Goal: Task Accomplishment & Management: Manage account settings

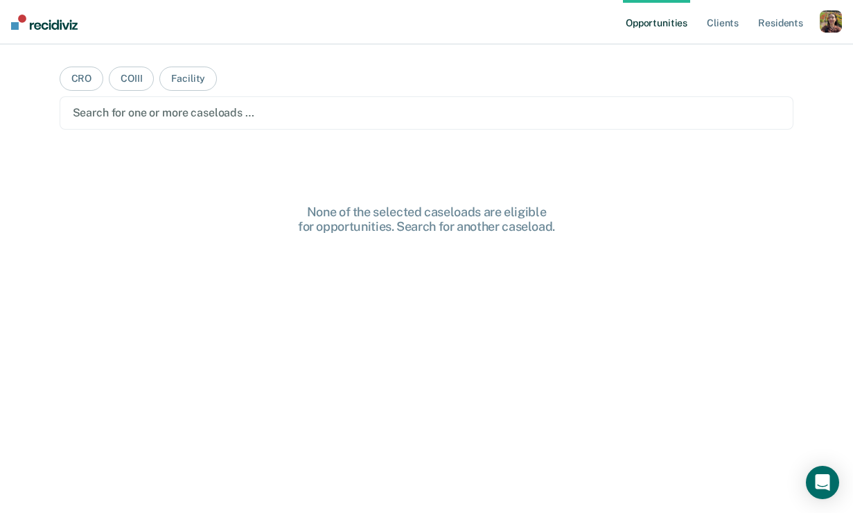
click at [837, 24] on div "button" at bounding box center [830, 21] width 22 height 22
click at [749, 56] on link "Profile" at bounding box center [775, 57] width 112 height 12
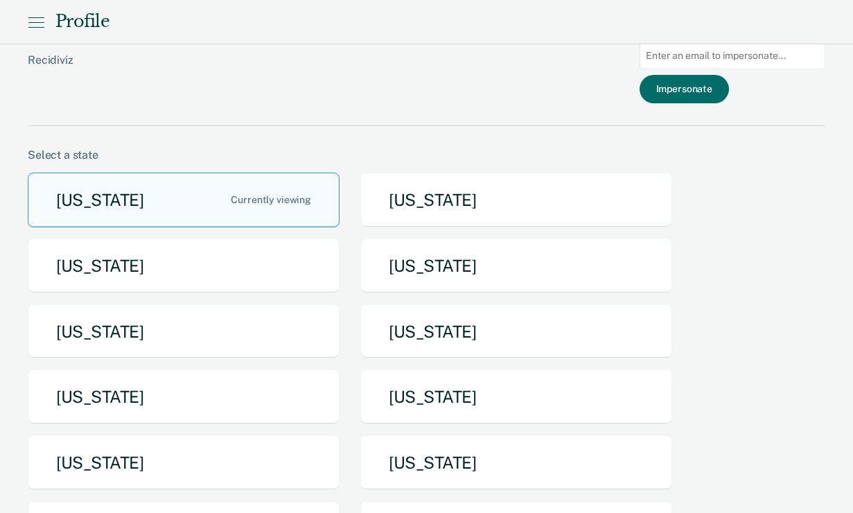
click at [718, 55] on input at bounding box center [732, 55] width 186 height 27
paste input "jacob.johnson@doc.mo.gov"
type input "jacob.johnson@doc.mo.gov"
click at [706, 94] on button "Impersonate" at bounding box center [683, 89] width 89 height 28
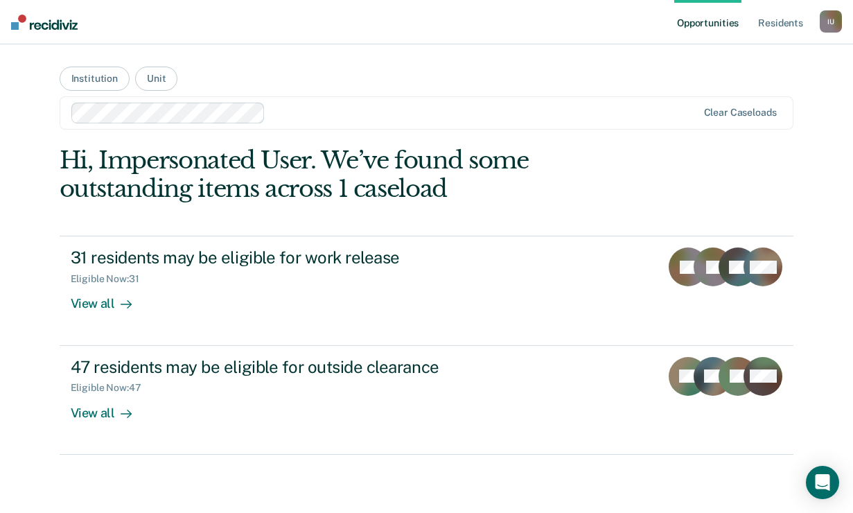
click at [716, 21] on link "Opportunities" at bounding box center [707, 22] width 67 height 44
click at [155, 83] on button "Unit" at bounding box center [156, 78] width 42 height 24
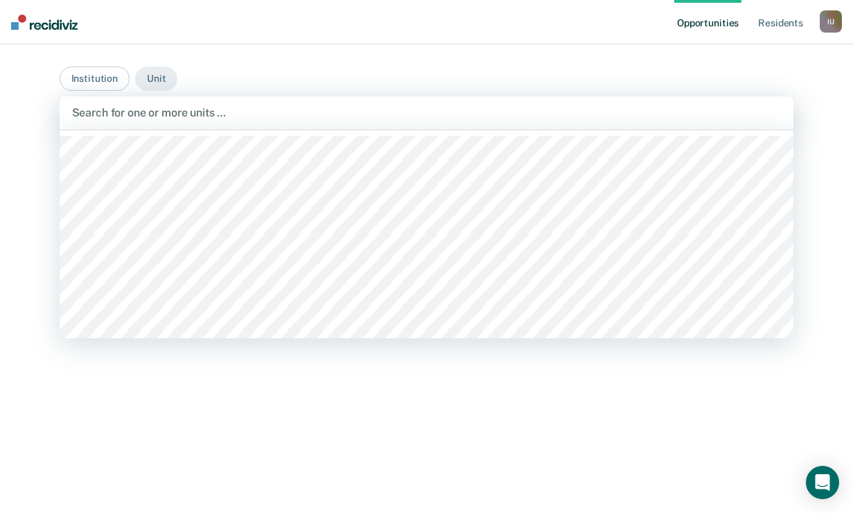
click at [183, 118] on div at bounding box center [426, 113] width 709 height 16
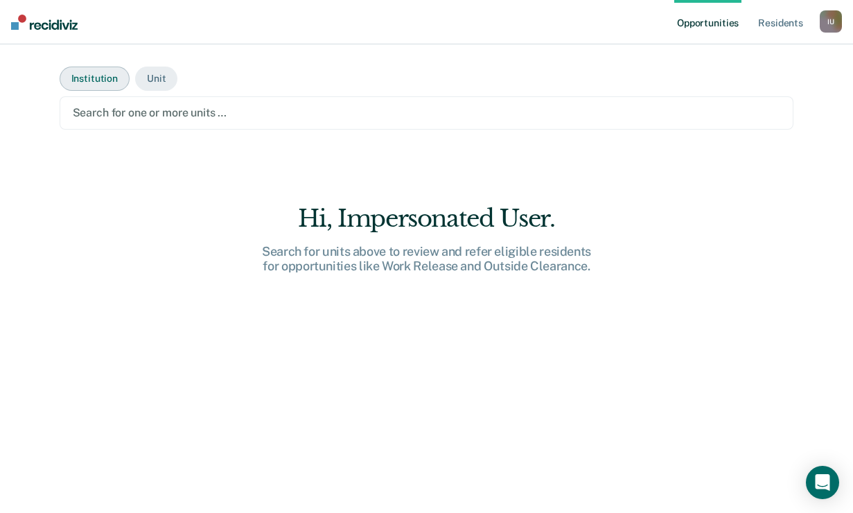
click at [100, 84] on button "Institution" at bounding box center [95, 78] width 70 height 24
click at [150, 81] on button "Unit" at bounding box center [156, 78] width 42 height 24
click at [108, 84] on button "Institution" at bounding box center [95, 78] width 70 height 24
click at [162, 83] on button "Unit" at bounding box center [156, 78] width 42 height 24
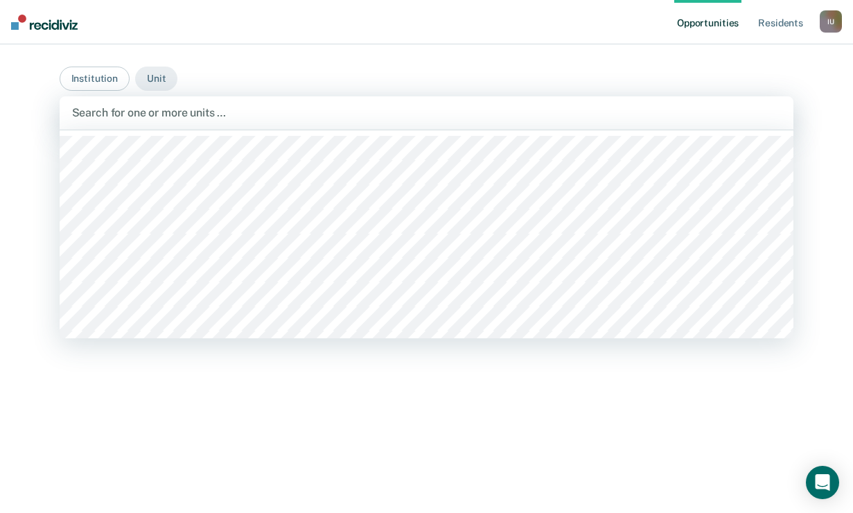
click at [170, 108] on div at bounding box center [426, 113] width 709 height 16
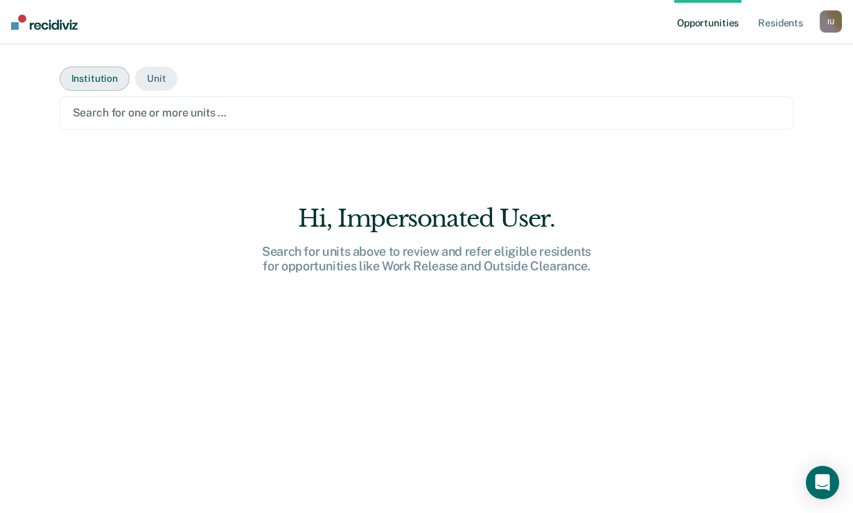
click at [100, 80] on button "Institution" at bounding box center [95, 78] width 70 height 24
click at [134, 107] on div at bounding box center [427, 113] width 708 height 16
click at [834, 20] on div "I U" at bounding box center [830, 21] width 22 height 22
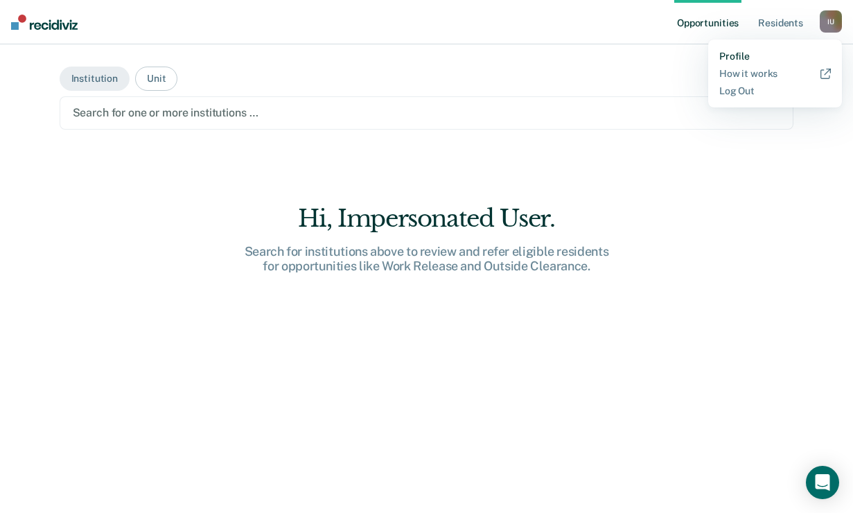
click at [739, 57] on link "Profile" at bounding box center [775, 57] width 112 height 12
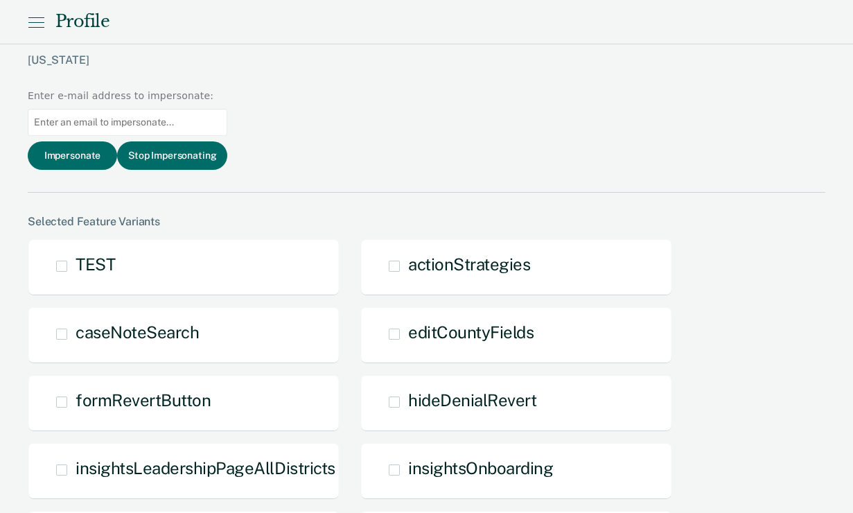
click at [227, 109] on input at bounding box center [127, 122] width 199 height 27
paste input "yvonne.bolton@tdcj.texas.gov"
type input "yvonne.bolton@tdcj.texas.gov"
click at [117, 141] on button "Impersonate" at bounding box center [72, 155] width 89 height 28
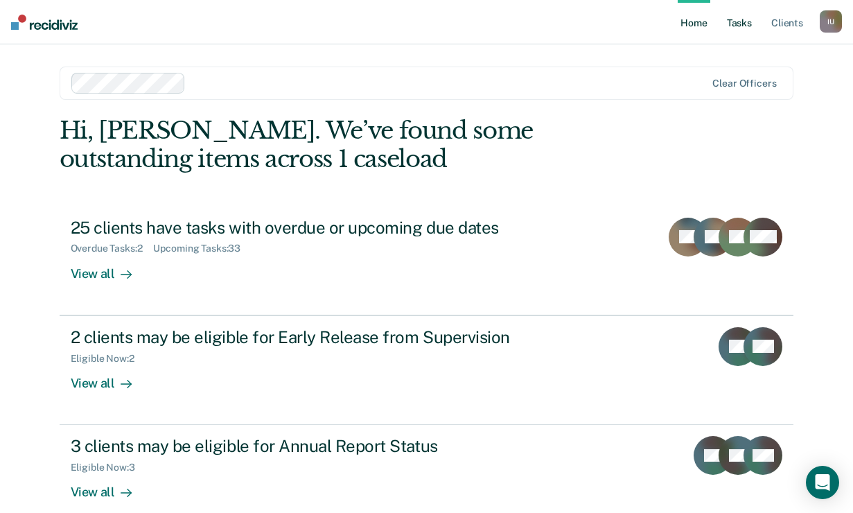
click at [734, 19] on link "Tasks" at bounding box center [739, 22] width 30 height 44
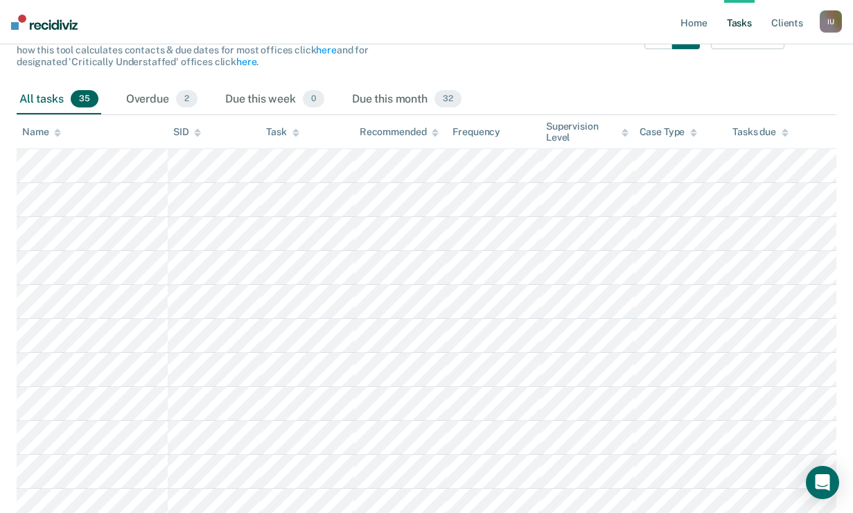
scroll to position [144, 0]
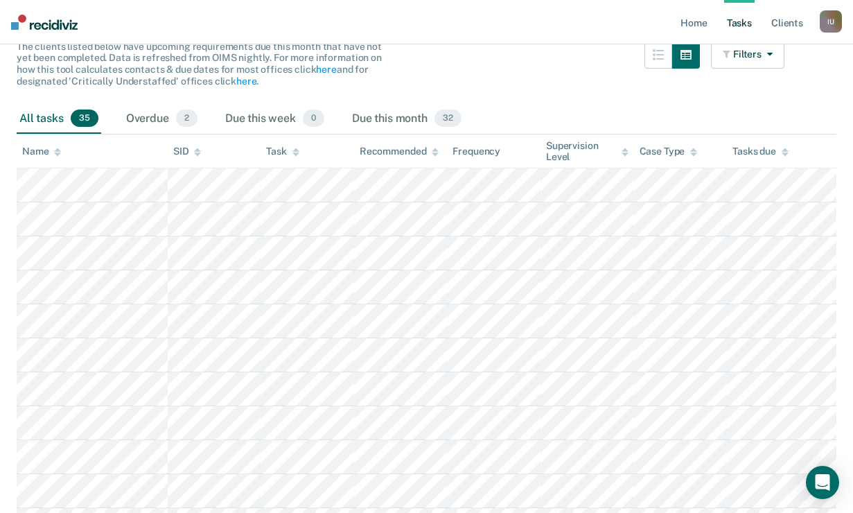
click at [833, 16] on div "I U" at bounding box center [830, 21] width 22 height 22
click at [748, 58] on link "Profile" at bounding box center [775, 57] width 112 height 12
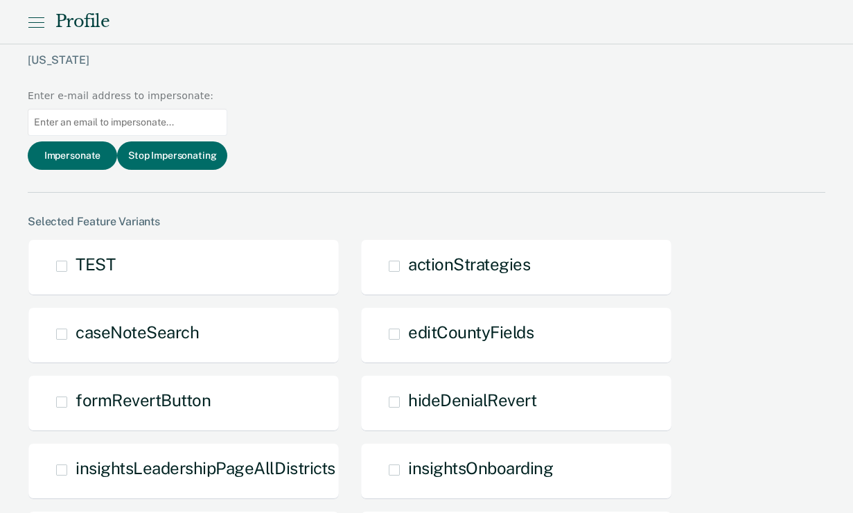
click at [227, 109] on input at bounding box center [127, 122] width 199 height 27
paste input "https://github.com/Recidiviz/recidiviz-dashboards/issues/9353"
type input "https://github.com/Recidiviz/recidiviz-dashboards/issues/9353"
paste input "alyssa.flores@tdcj.texas.gov"
type input "alyssa.flores@tdcj.texas.gov"
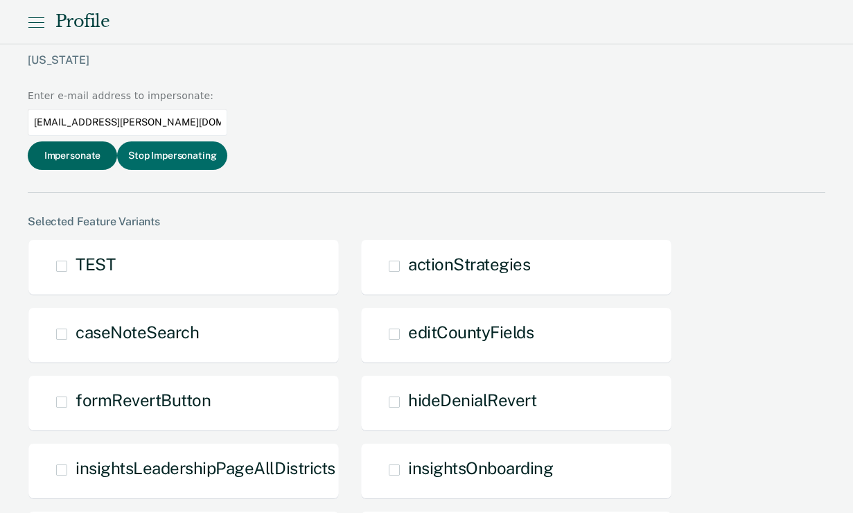
click at [117, 141] on button "Impersonate" at bounding box center [72, 155] width 89 height 28
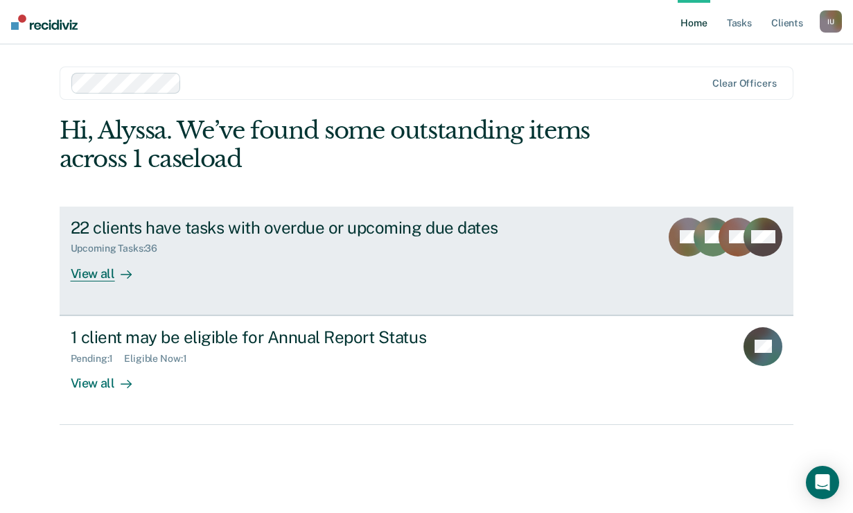
click at [161, 292] on link "22 clients have tasks with overdue or upcoming due dates Upcoming Tasks : 36 Vi…" at bounding box center [427, 260] width 734 height 109
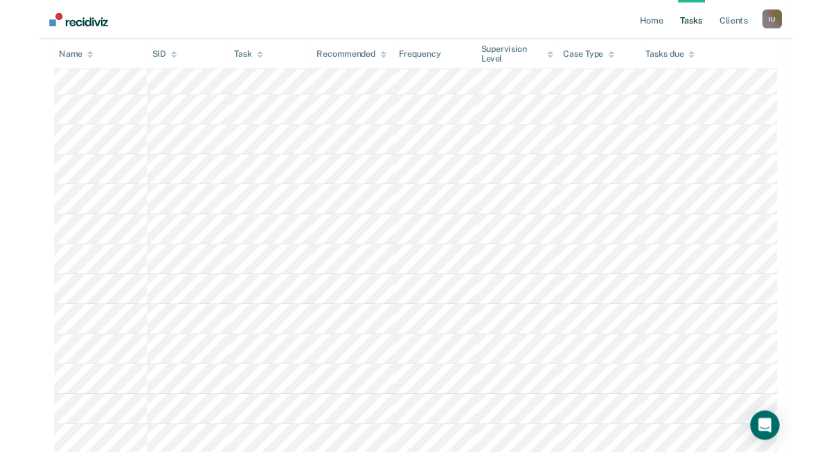
scroll to position [263, 0]
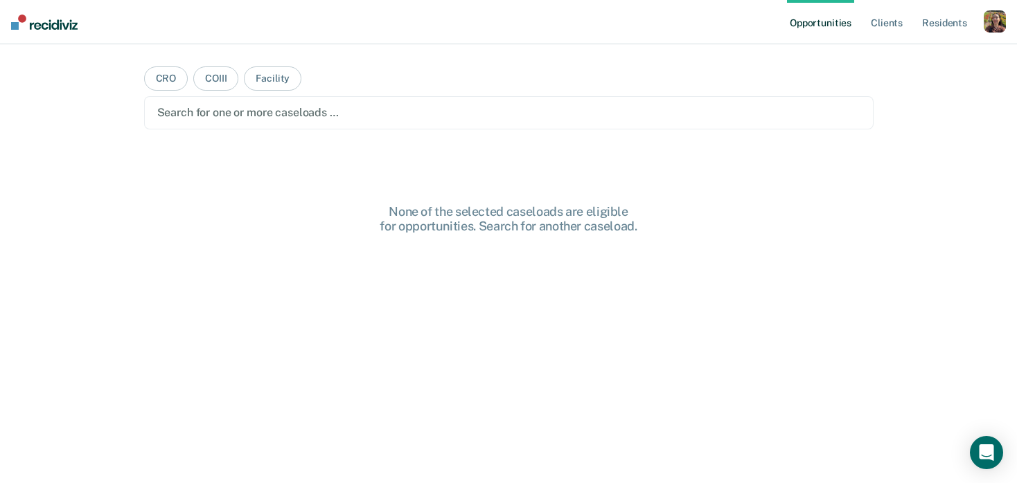
click at [1005, 21] on nav "Opportunities Client s Resident s Profile How it works Log Out" at bounding box center [508, 22] width 1017 height 44
click at [995, 23] on div "button" at bounding box center [994, 21] width 22 height 22
click at [914, 57] on link "Profile" at bounding box center [939, 57] width 112 height 12
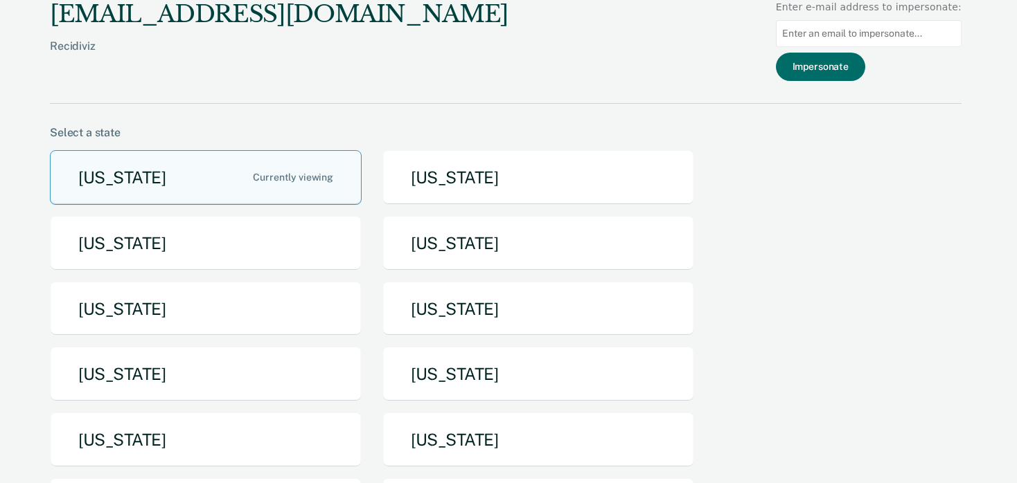
click at [834, 38] on input at bounding box center [869, 33] width 186 height 27
paste input "[PERSON_NAME][EMAIL_ADDRESS][PERSON_NAME][DOMAIN_NAME][US_STATE]"
type input "[PERSON_NAME][EMAIL_ADDRESS][PERSON_NAME][DOMAIN_NAME][US_STATE]"
click at [823, 71] on button "Impersonate" at bounding box center [820, 67] width 89 height 28
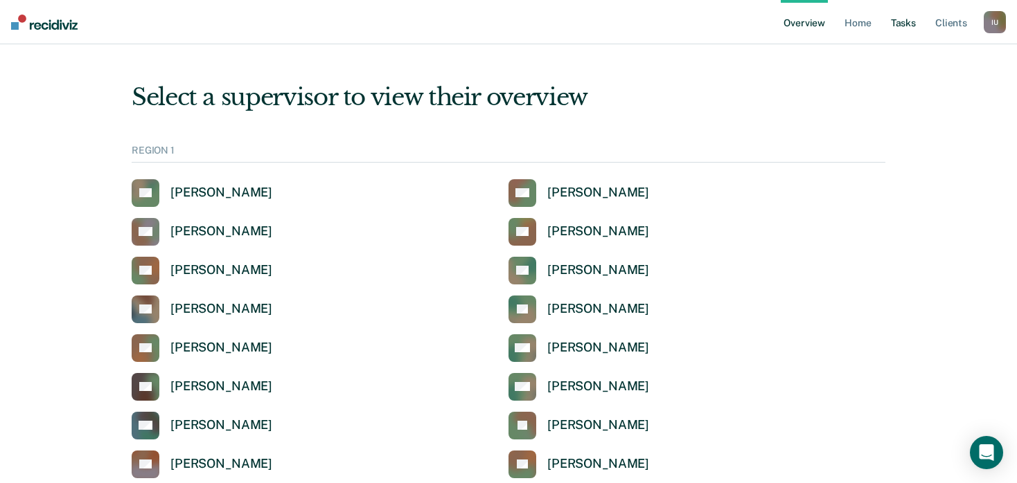
click at [914, 28] on link "Tasks" at bounding box center [903, 22] width 30 height 44
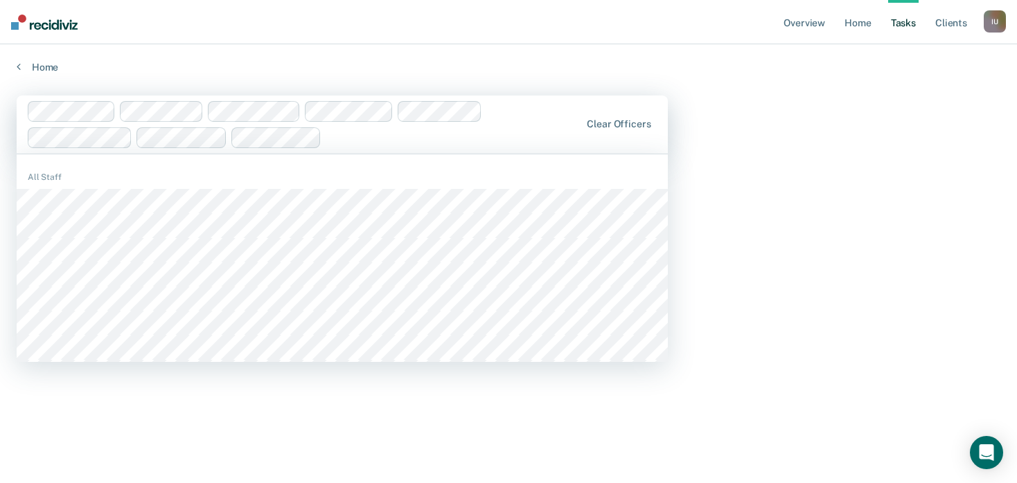
drag, startPoint x: 337, startPoint y: 139, endPoint x: 29, endPoint y: 96, distance: 310.6
click at [29, 96] on div "Clear officers" at bounding box center [342, 125] width 651 height 58
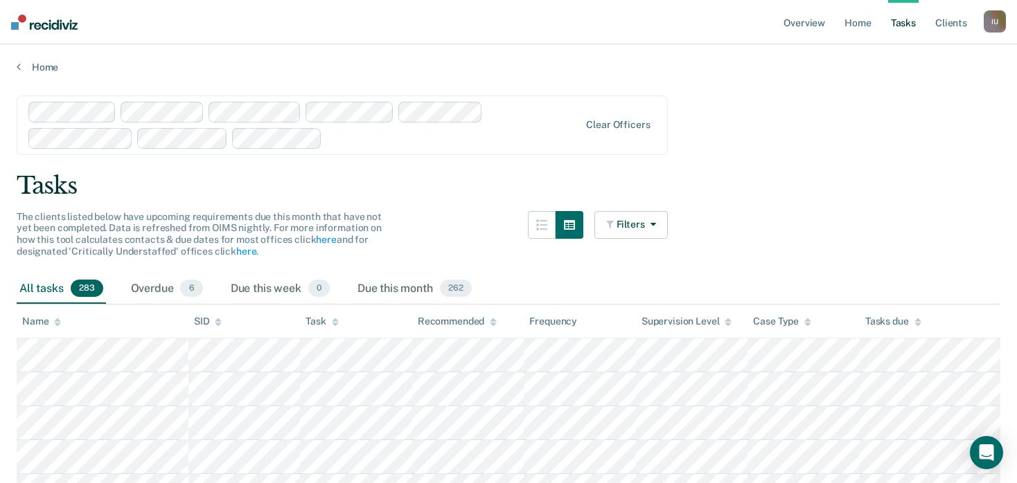
click at [609, 117] on div "Clear officers" at bounding box center [342, 126] width 651 height 60
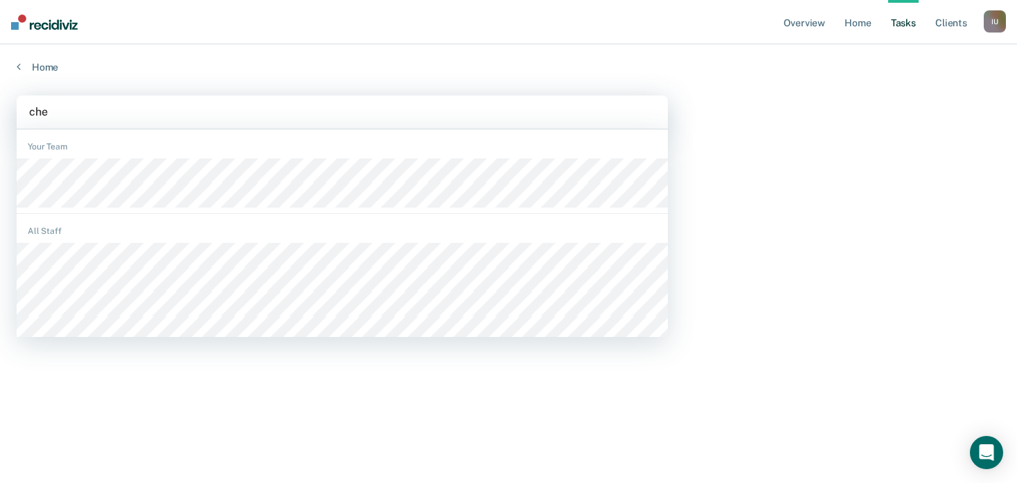
type input "chey"
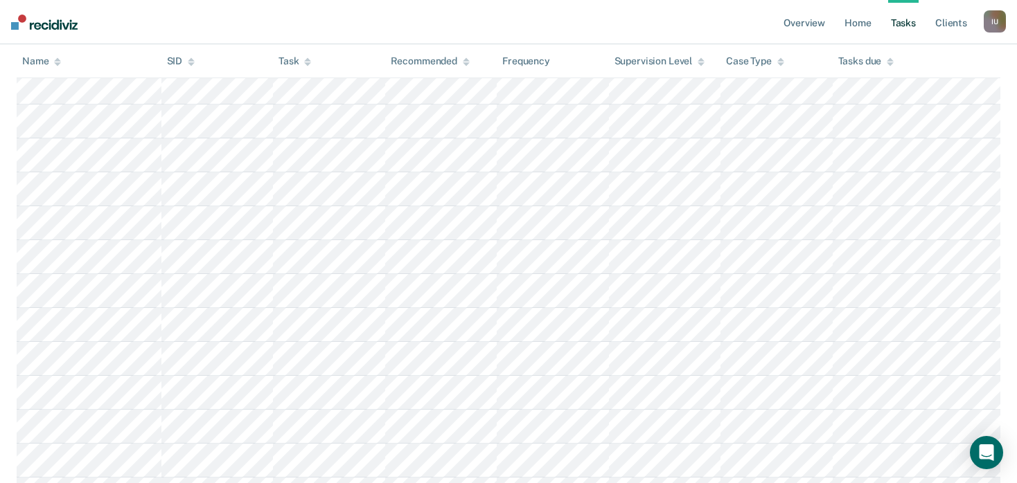
scroll to position [1152, 0]
click at [954, 23] on link "Client s" at bounding box center [950, 22] width 37 height 44
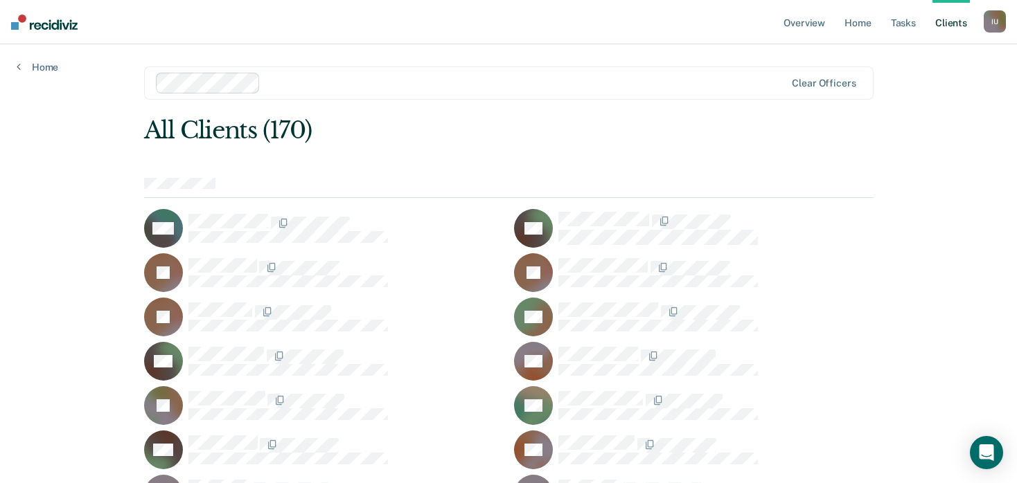
scroll to position [470, 0]
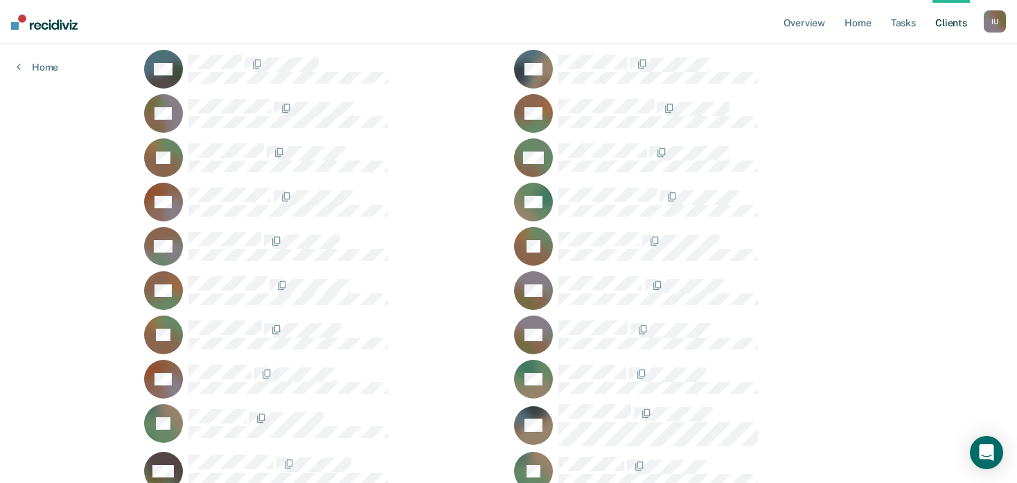
click at [993, 29] on div "I U" at bounding box center [994, 21] width 22 height 22
click at [896, 60] on link "Profile" at bounding box center [939, 57] width 112 height 12
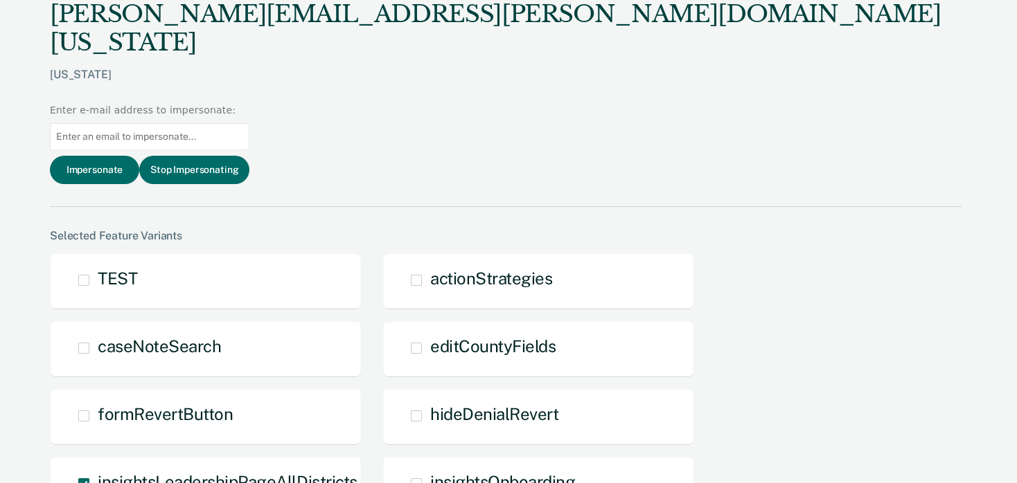
click at [249, 123] on input at bounding box center [149, 136] width 199 height 27
paste input "charles.morris@tdcj.texas.gov"
type input "charles.morris@tdcj.texas.gov"
click at [139, 156] on button "Impersonate" at bounding box center [94, 170] width 89 height 28
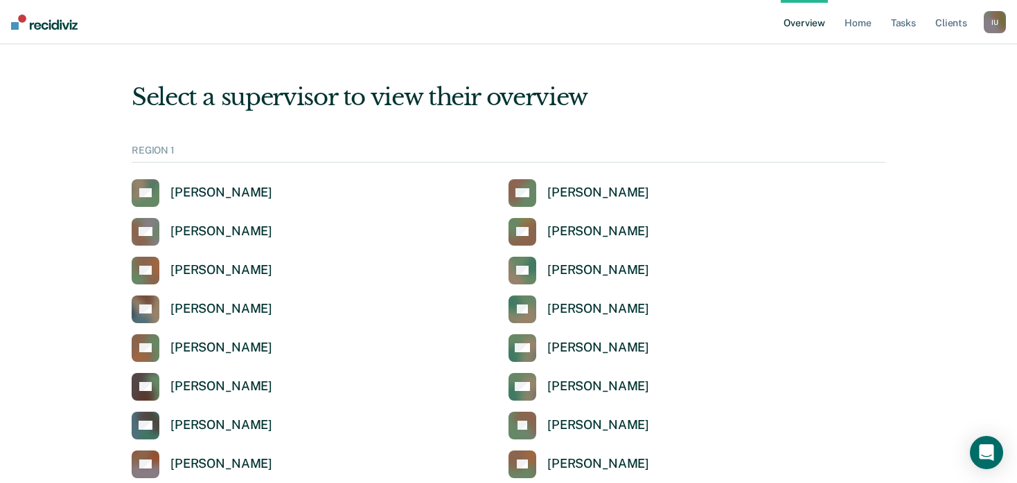
scroll to position [1016, 0]
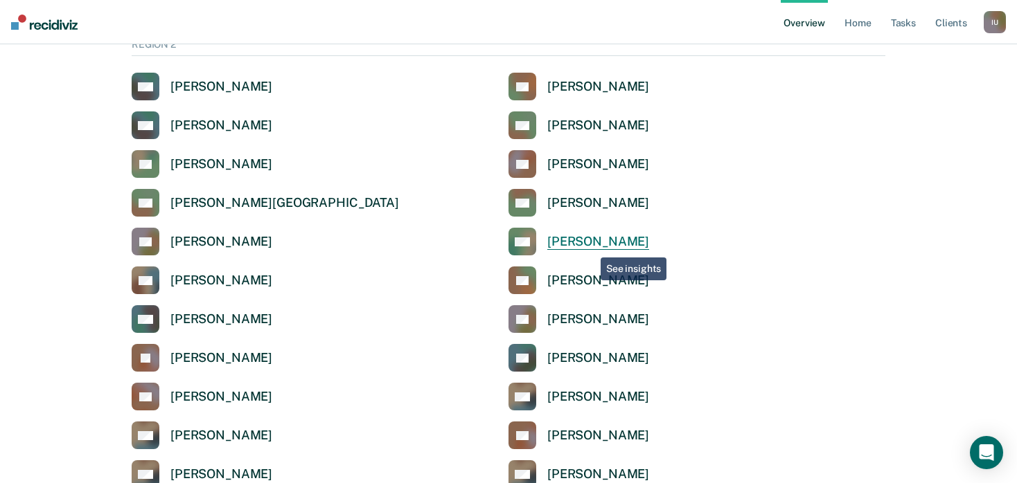
click at [593, 244] on div "[PERSON_NAME]" at bounding box center [598, 242] width 102 height 16
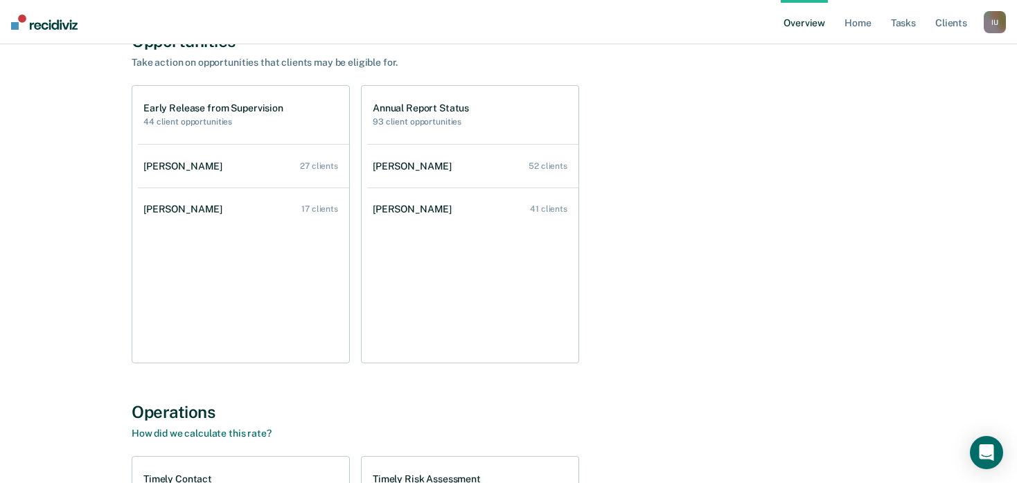
scroll to position [465, 0]
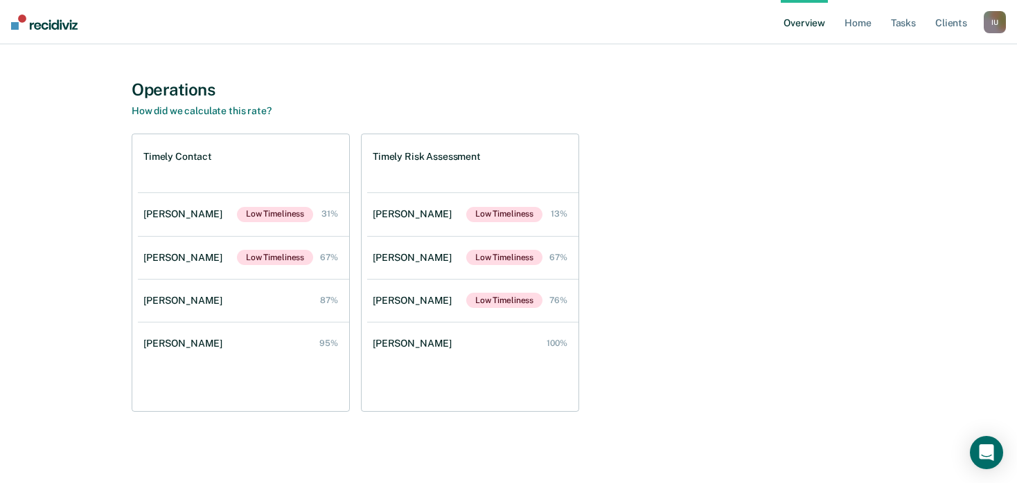
click at [999, 33] on div "Impersonated User I U Profile How it works Log Out" at bounding box center [994, 23] width 22 height 25
click at [993, 23] on div "I U" at bounding box center [994, 22] width 22 height 22
click at [907, 55] on link "Profile" at bounding box center [939, 56] width 112 height 12
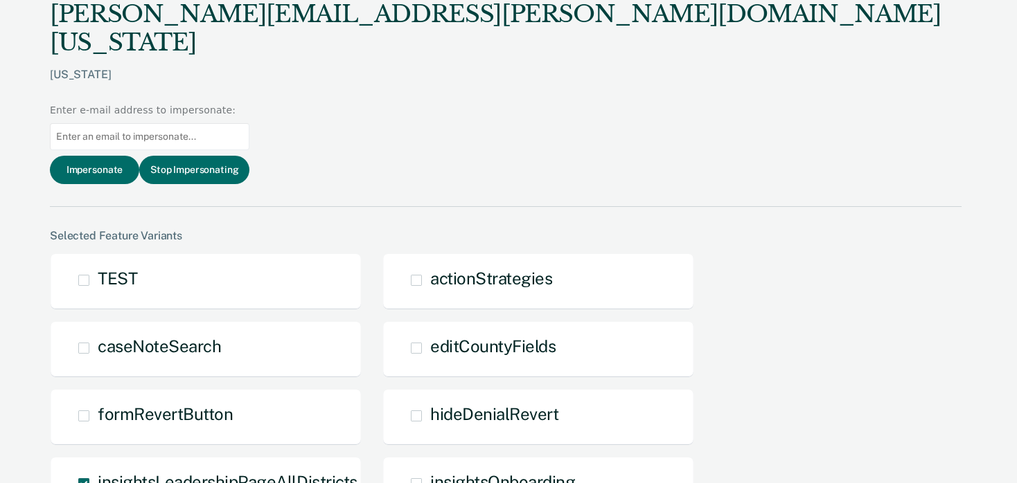
click at [249, 123] on input at bounding box center [149, 136] width 199 height 27
paste input "karen.ruffner@tdcj.texas.gov"
type input "karen.ruffner@tdcj.texas.gov"
click at [139, 156] on button "Impersonate" at bounding box center [94, 170] width 89 height 28
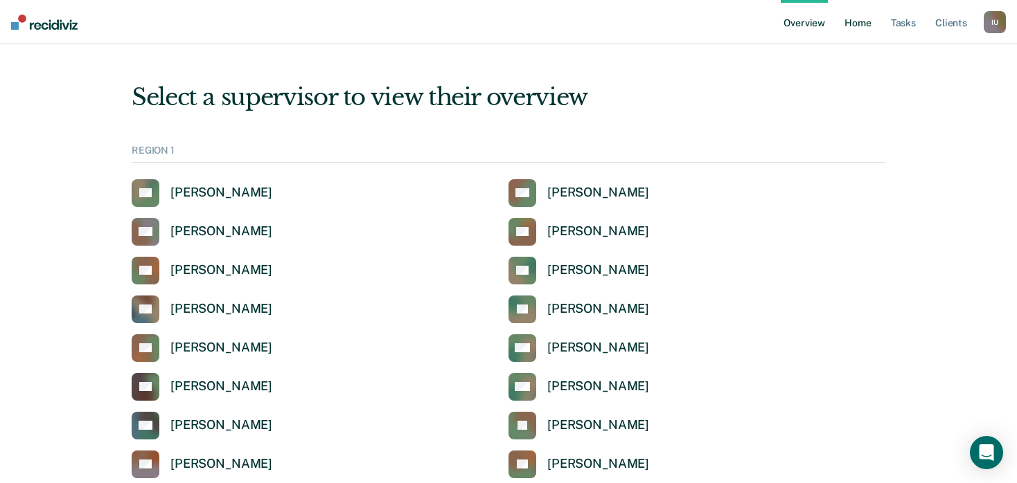
scroll to position [4348, 0]
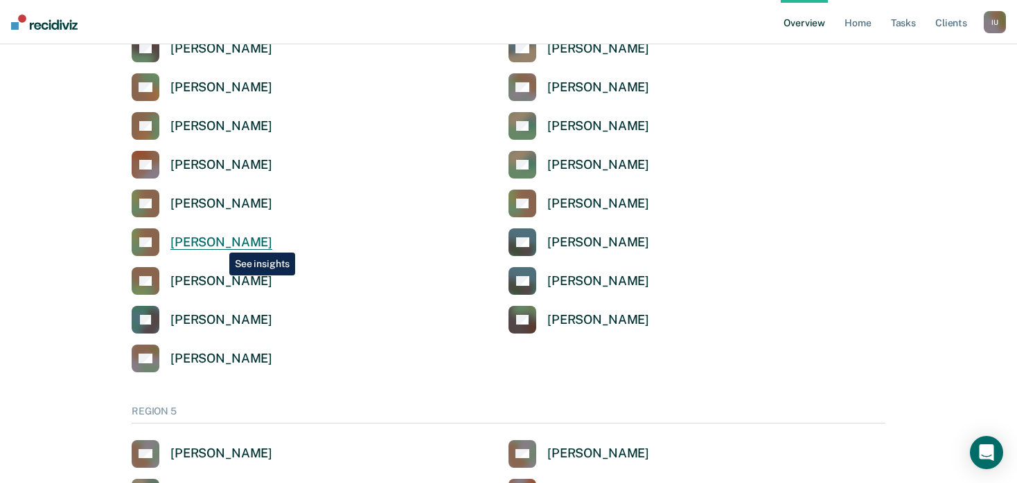
click at [224, 240] on div "[PERSON_NAME]" at bounding box center [221, 243] width 102 height 16
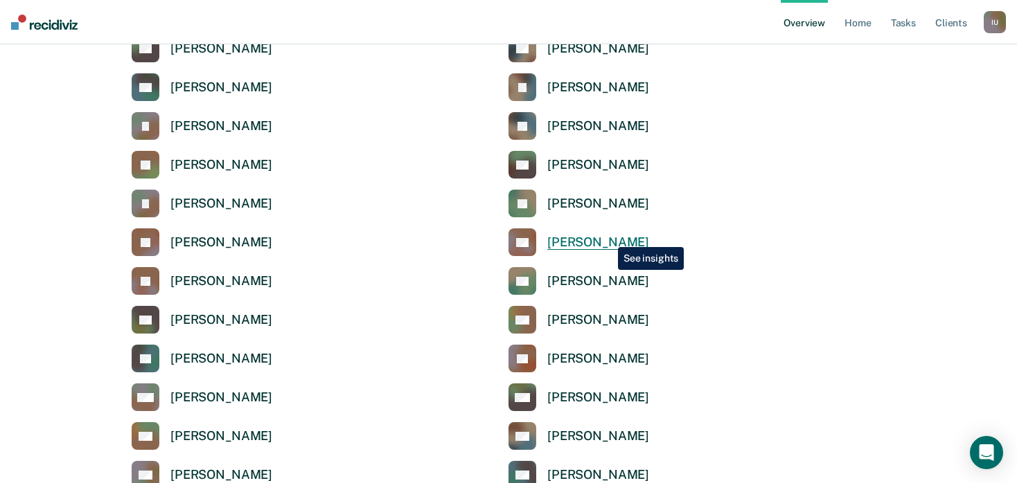
click at [607, 237] on div "[PERSON_NAME]" at bounding box center [598, 243] width 102 height 16
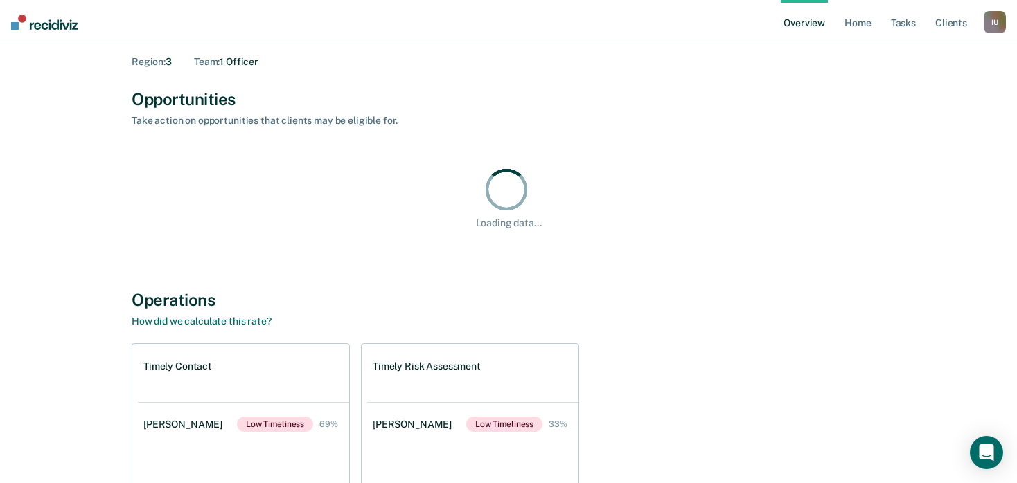
scroll to position [9, 0]
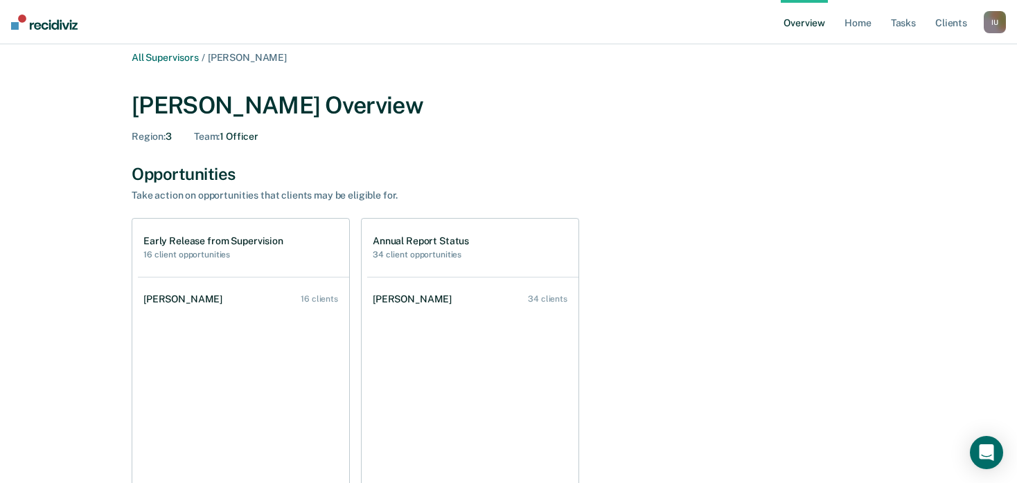
click at [817, 23] on link "Overview" at bounding box center [804, 22] width 47 height 44
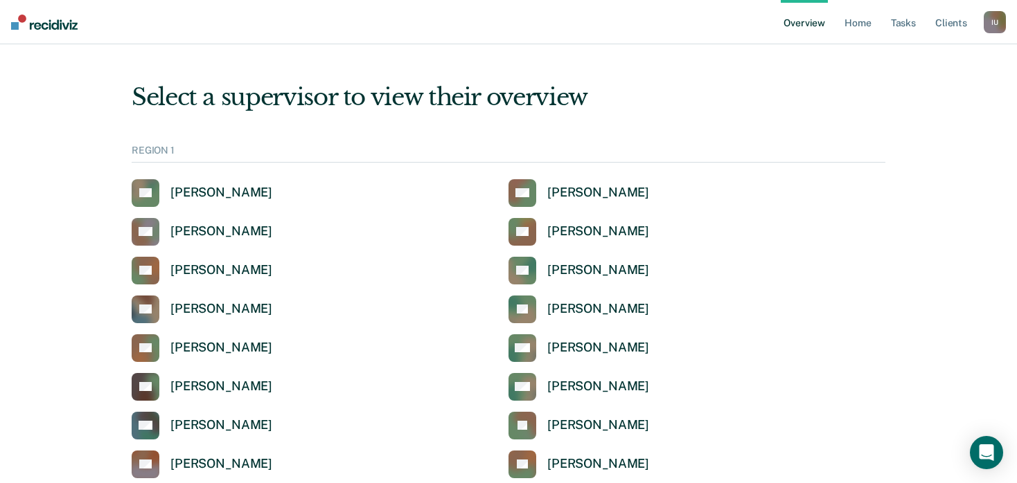
scroll to position [1016, 0]
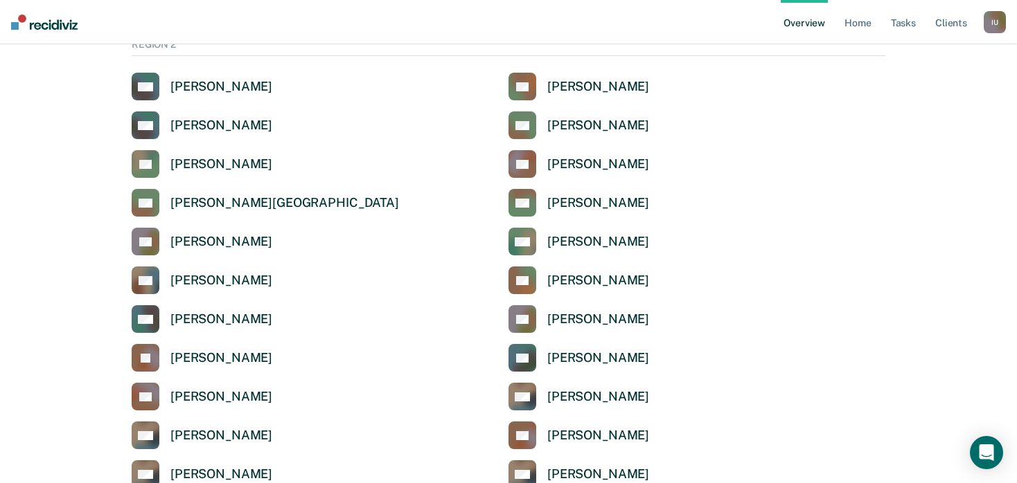
click at [994, 26] on div "I U" at bounding box center [994, 22] width 22 height 22
click at [914, 49] on div "Profile How it works Log Out" at bounding box center [939, 73] width 134 height 68
click at [900, 58] on link "Profile" at bounding box center [939, 56] width 112 height 12
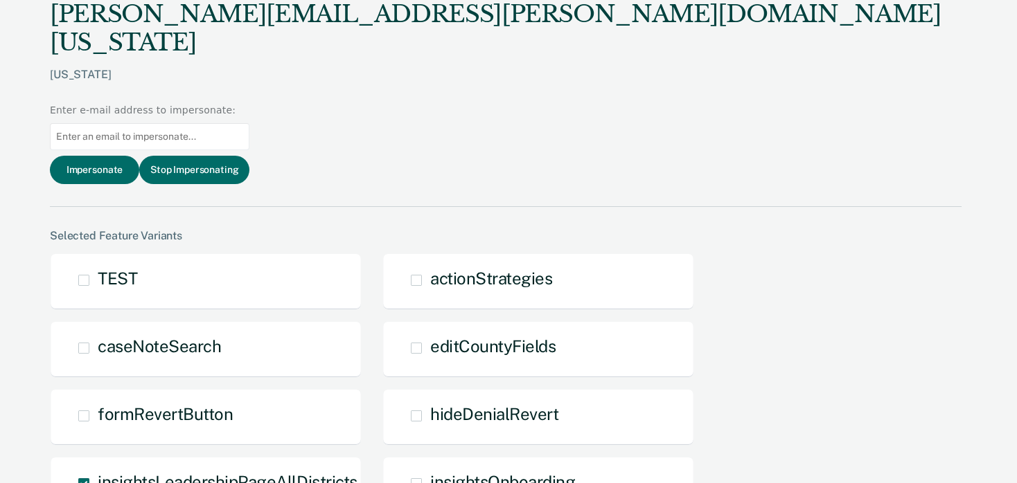
click at [249, 123] on input at bounding box center [149, 136] width 199 height 27
paste input "toni.tatum@tdcj.texas.gov"
type input "toni.tatum@tdcj.texas.gov"
click at [139, 156] on button "Impersonate" at bounding box center [94, 170] width 89 height 28
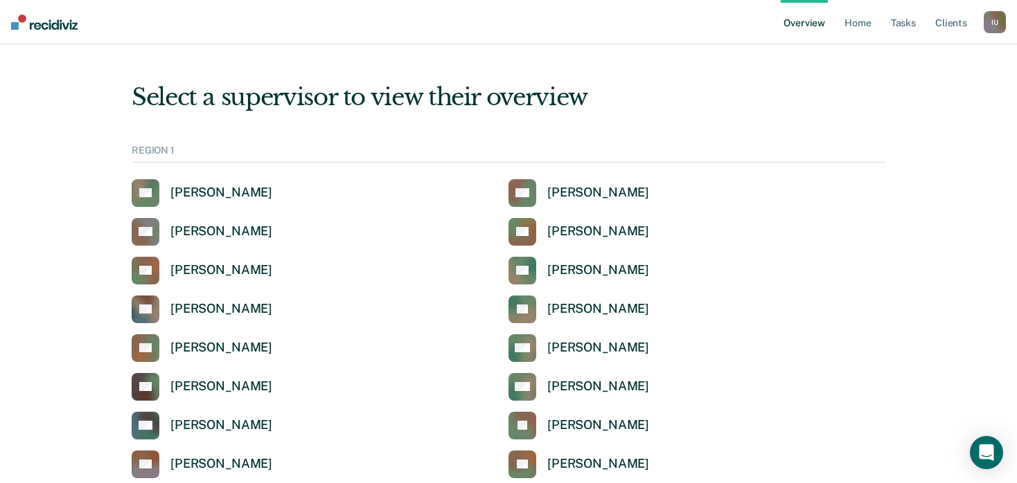
scroll to position [2063, 0]
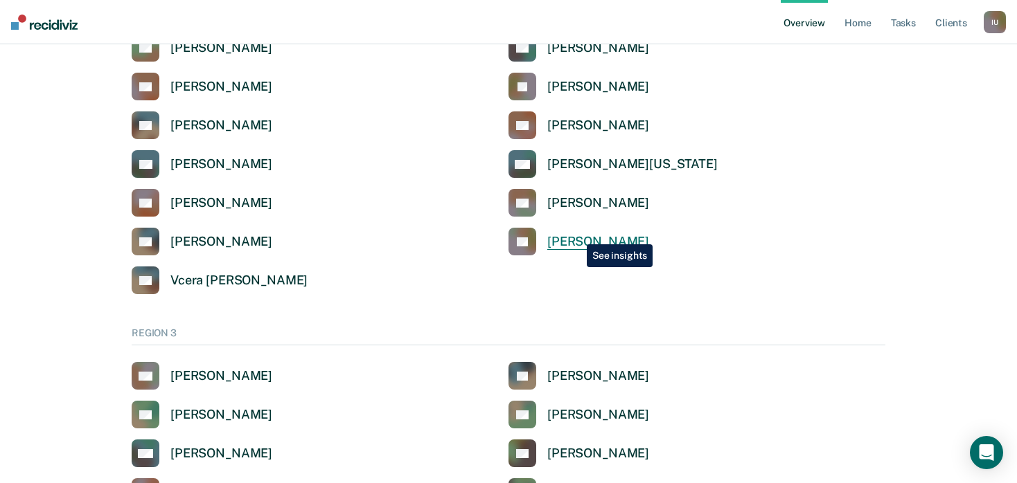
click at [576, 234] on div "[PERSON_NAME]" at bounding box center [598, 242] width 102 height 16
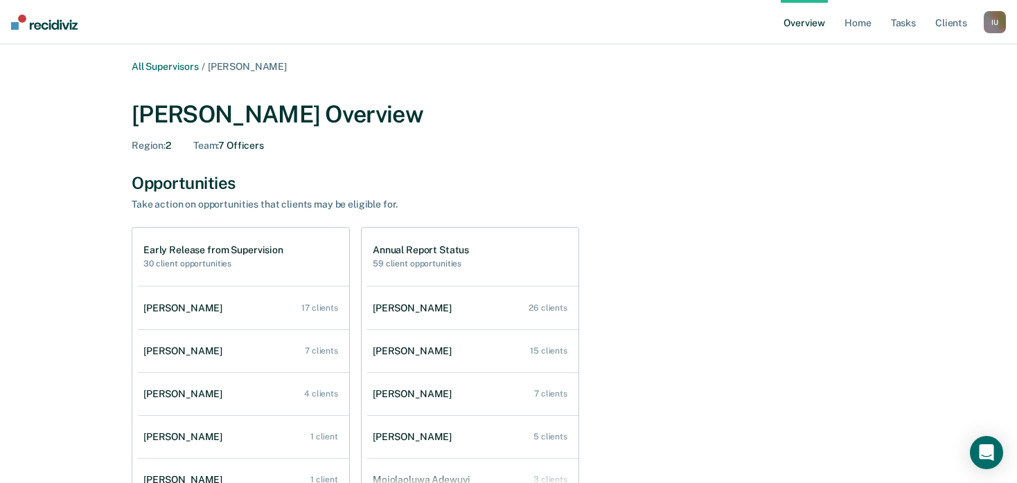
click at [999, 24] on div "I U" at bounding box center [994, 22] width 22 height 22
click at [902, 56] on link "Profile" at bounding box center [939, 56] width 112 height 12
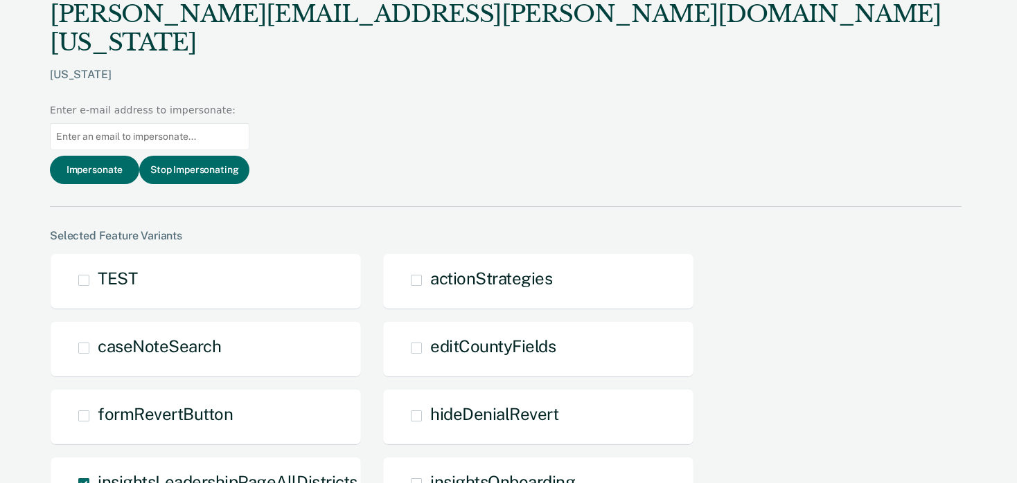
click at [249, 123] on input at bounding box center [149, 136] width 199 height 27
paste input "heather.ledoux@tdcj.texas.gov"
type input "heather.ledoux@tdcj.texas.gov"
click at [139, 156] on button "Impersonate" at bounding box center [94, 170] width 89 height 28
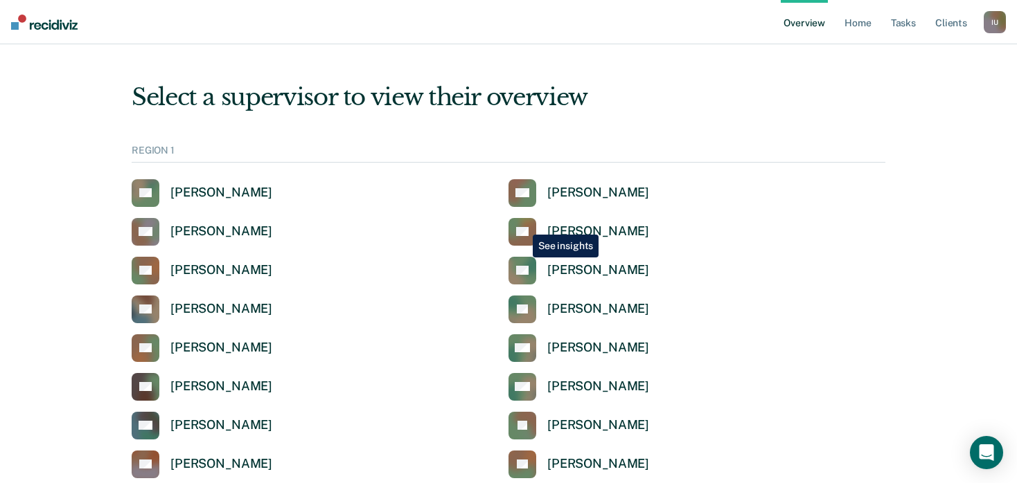
scroll to position [2624, 0]
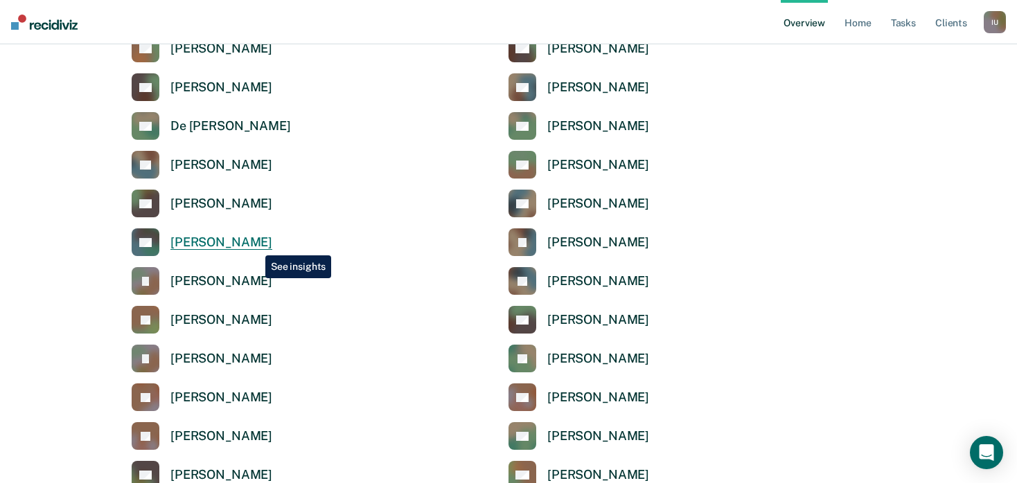
click at [255, 245] on div "[PERSON_NAME]" at bounding box center [221, 243] width 102 height 16
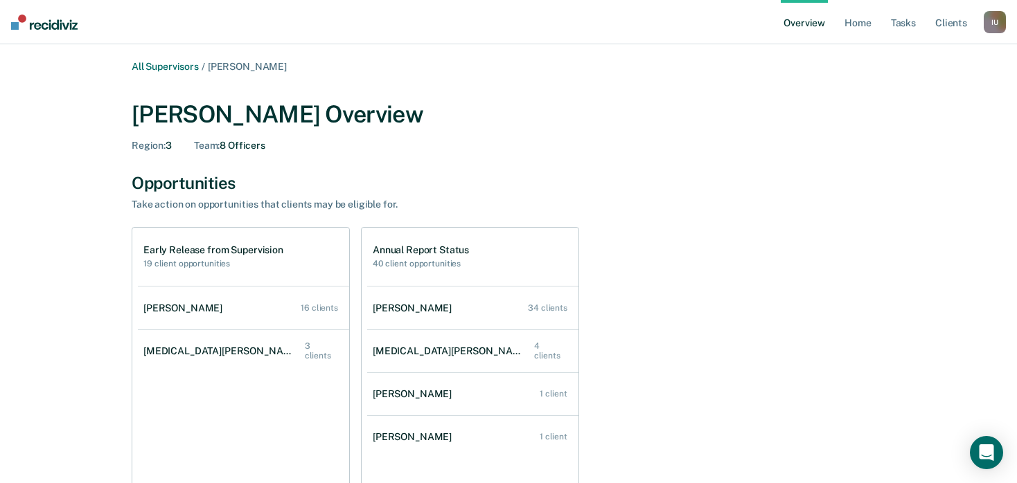
click at [991, 24] on div "I U" at bounding box center [994, 22] width 22 height 22
click at [903, 54] on link "Profile" at bounding box center [939, 56] width 112 height 12
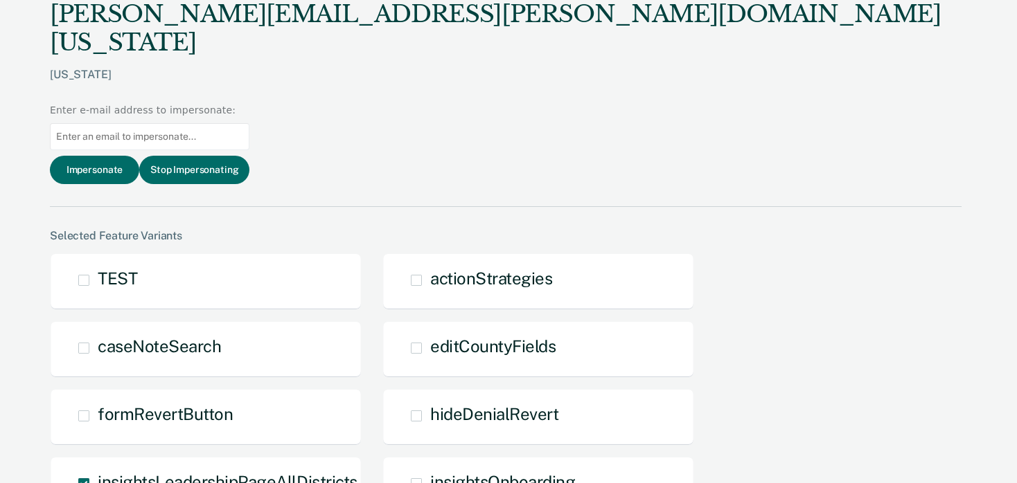
click at [249, 123] on input at bounding box center [149, 136] width 199 height 27
paste input "raegan.ross@tdcj.texas.gov"
type input "raegan.ross@tdcj.texas.gov"
click at [139, 156] on button "Impersonate" at bounding box center [94, 170] width 89 height 28
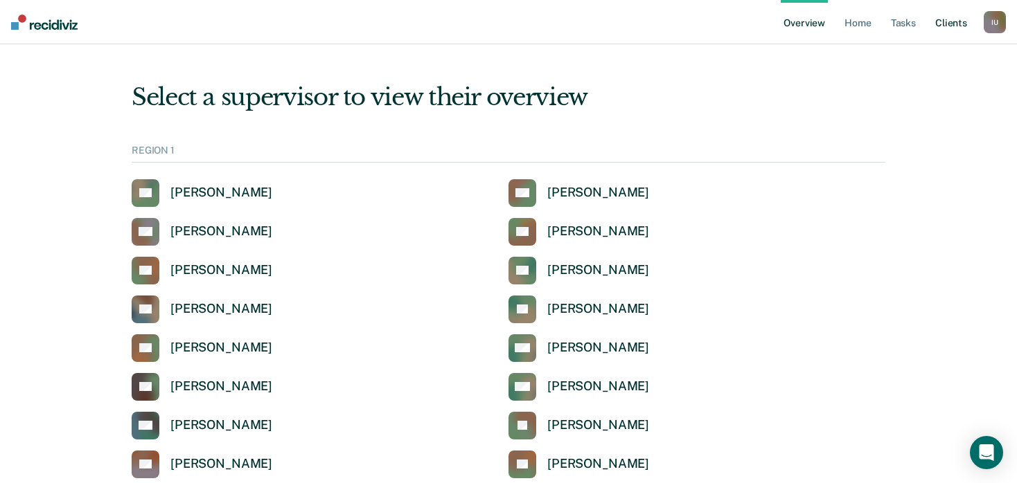
click at [949, 23] on link "Client s" at bounding box center [950, 22] width 37 height 44
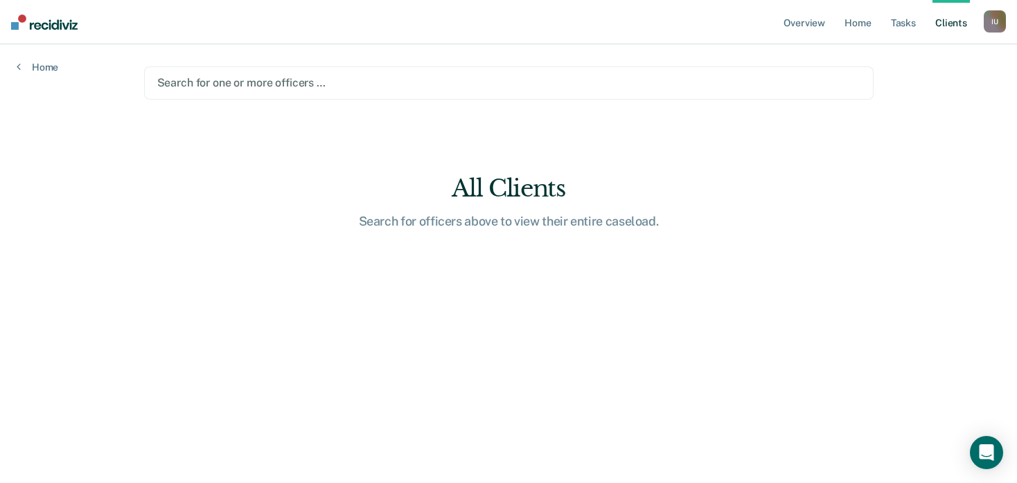
click at [422, 92] on div "Search for one or more officers …" at bounding box center [508, 82] width 729 height 33
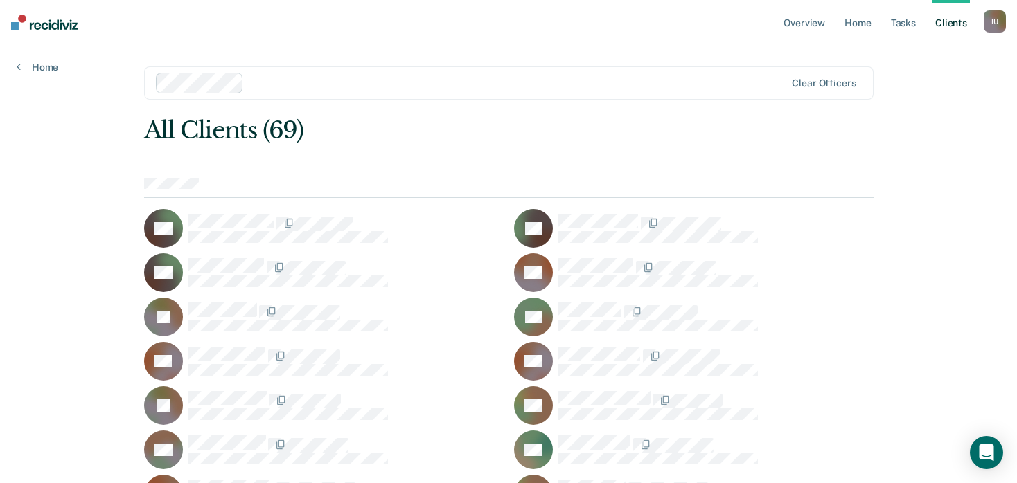
click at [336, 97] on div "Clear officers" at bounding box center [508, 82] width 729 height 33
click at [354, 80] on div at bounding box center [517, 83] width 536 height 16
click at [330, 91] on div at bounding box center [471, 83] width 631 height 21
click at [362, 80] on div at bounding box center [517, 83] width 536 height 16
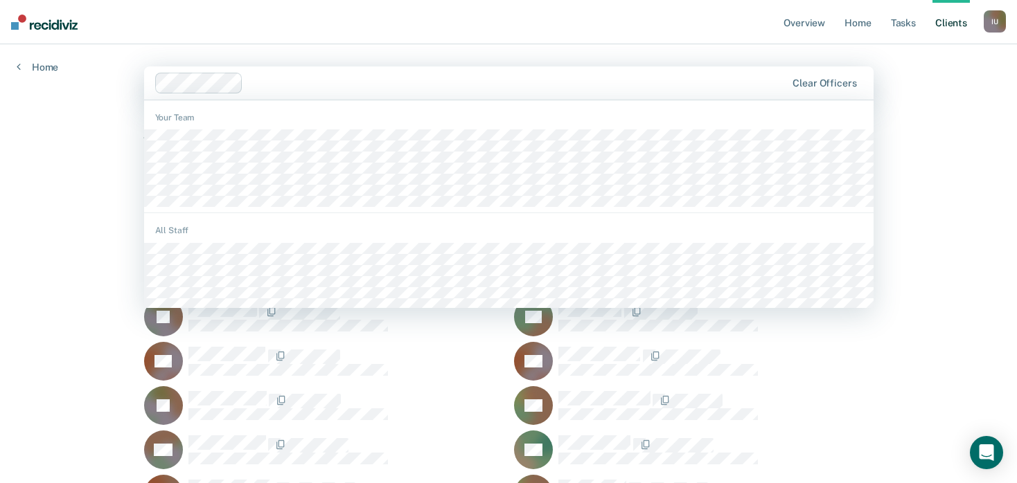
click at [291, 91] on div at bounding box center [471, 83] width 632 height 21
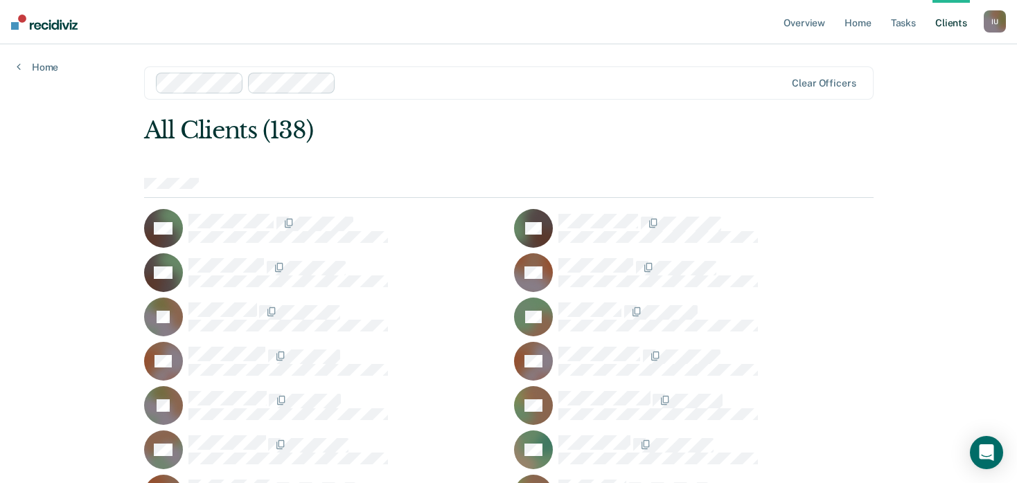
click at [368, 84] on div at bounding box center [562, 83] width 443 height 16
click at [199, 240] on div "DA" at bounding box center [323, 228] width 359 height 39
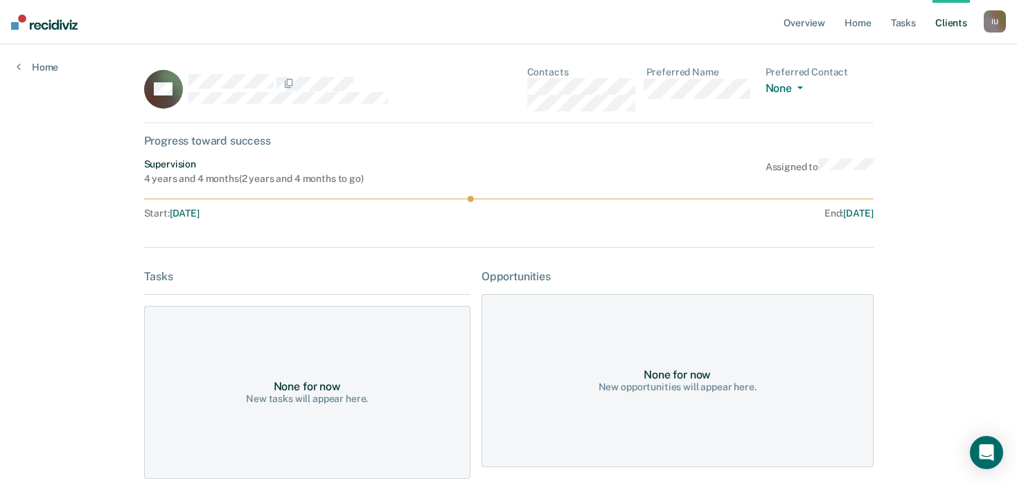
click at [918, 229] on div "Overview Home Tasks Client s Impersonated User I U Profile How it works Log Out…" at bounding box center [508, 326] width 1017 height 653
click at [952, 22] on link "Client s" at bounding box center [950, 22] width 37 height 44
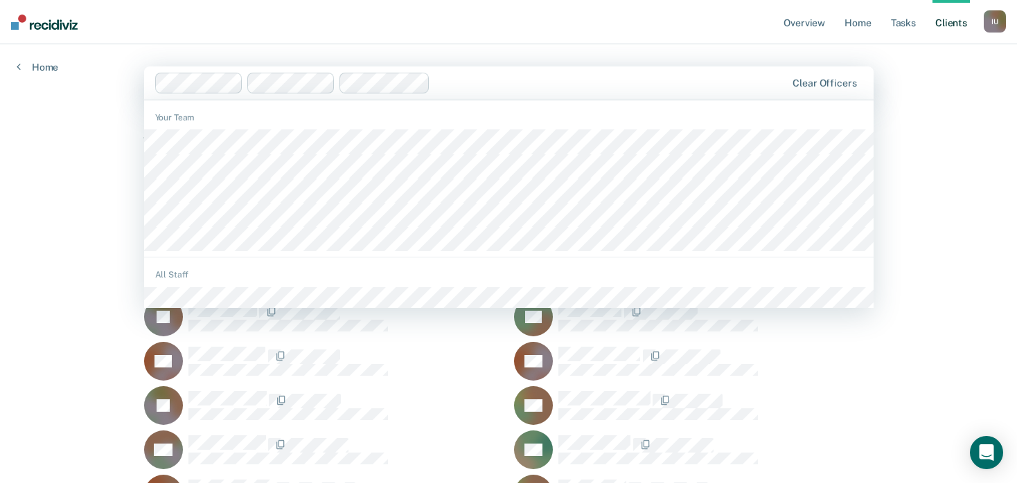
click at [524, 87] on div at bounding box center [611, 83] width 350 height 16
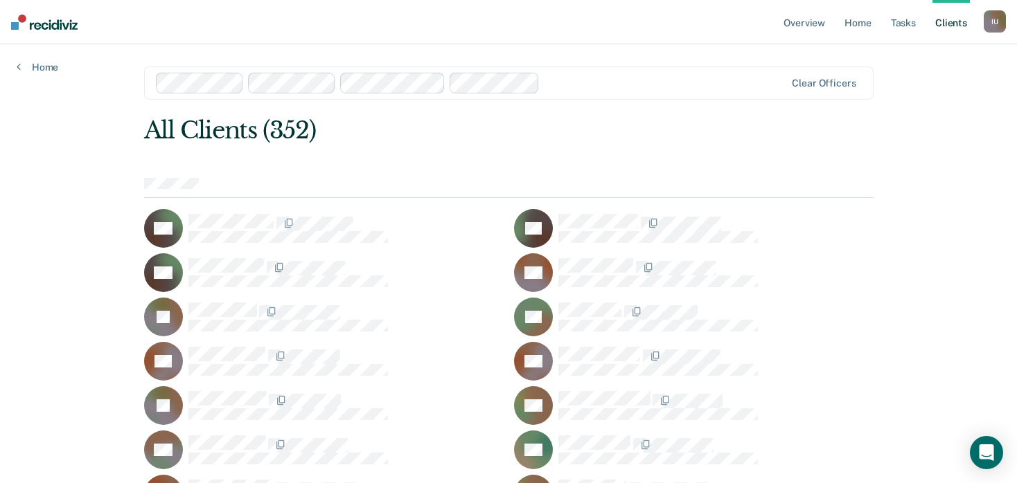
click at [611, 79] on div at bounding box center [665, 83] width 240 height 16
click at [670, 84] on div at bounding box center [708, 83] width 152 height 16
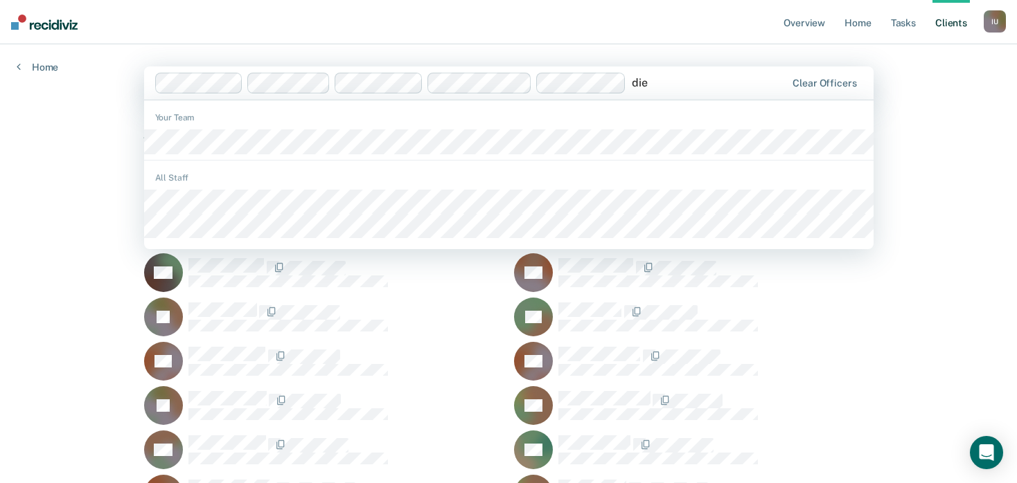
type input "died"
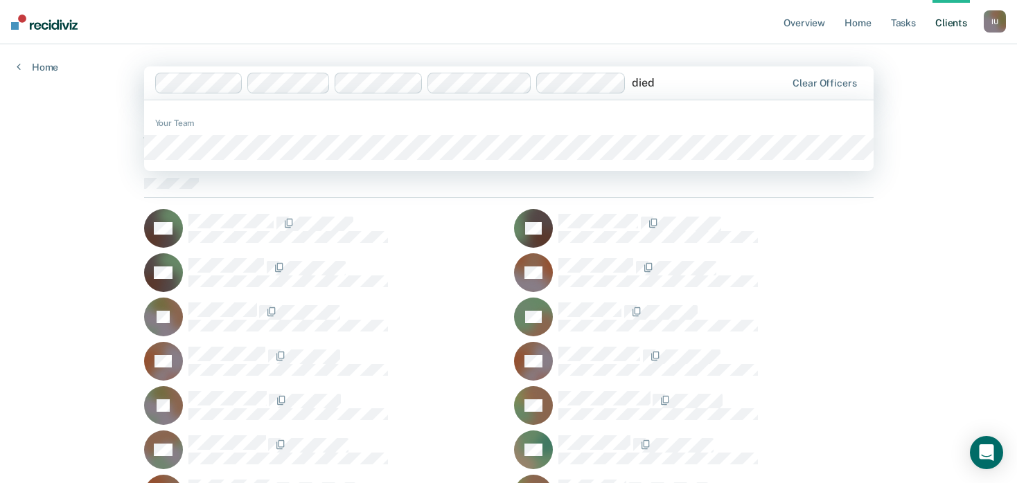
click at [231, 130] on div "Your Team" at bounding box center [508, 136] width 729 height 60
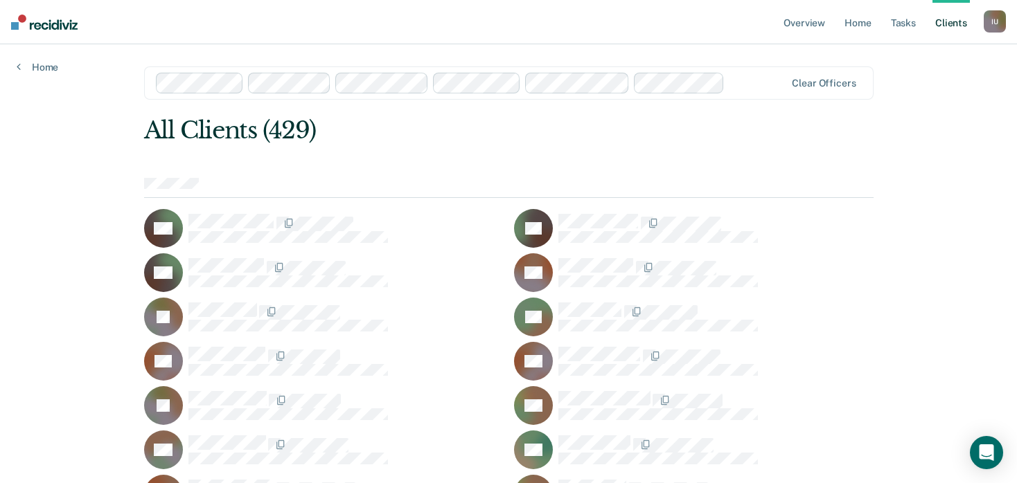
click at [756, 85] on div at bounding box center [757, 83] width 55 height 16
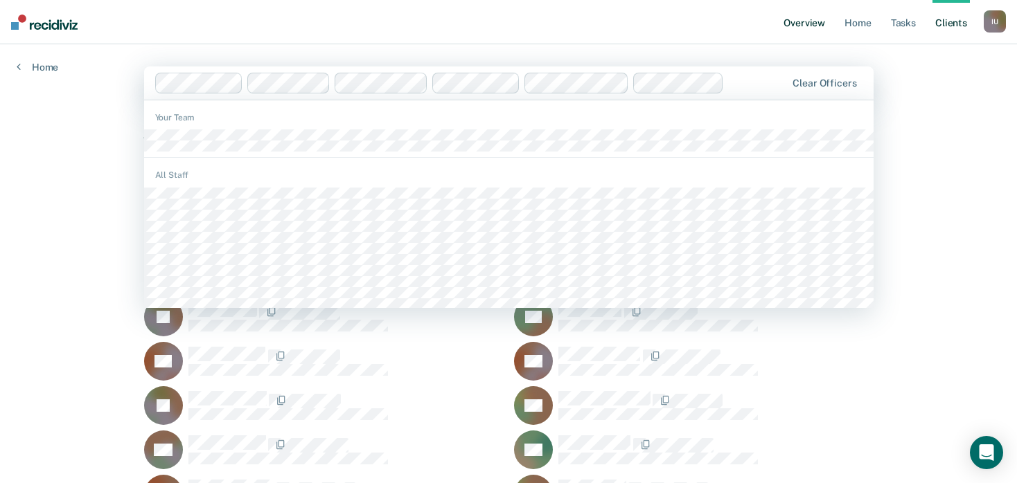
click at [174, 145] on div "All Clients (429)" at bounding box center [435, 130] width 583 height 28
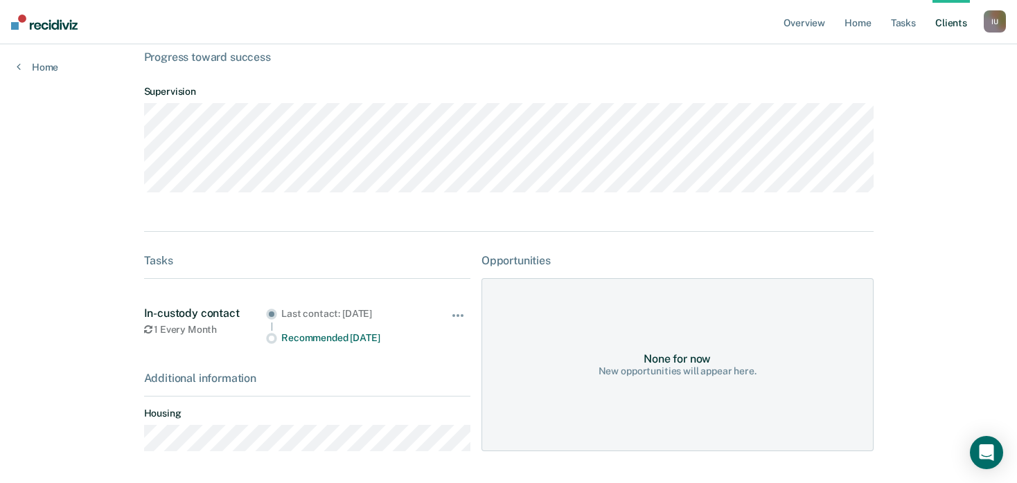
scroll to position [140, 0]
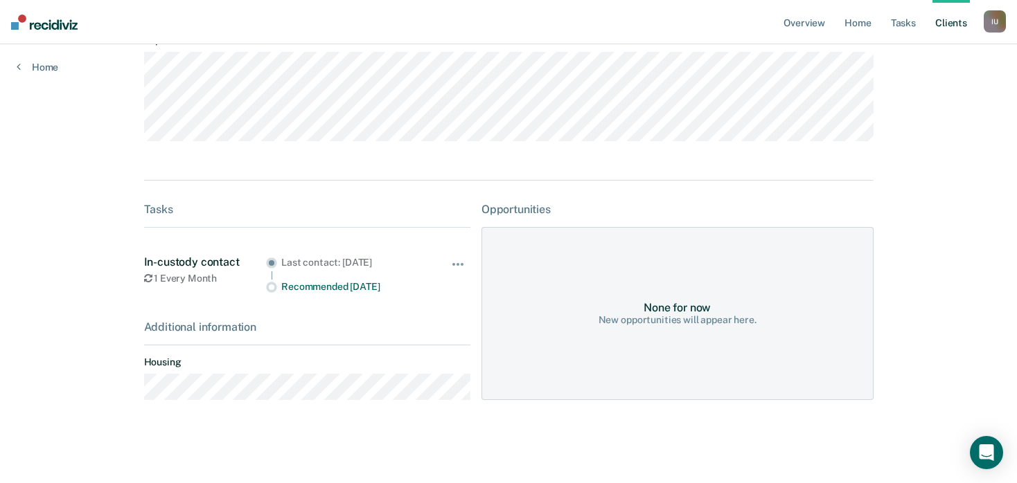
click at [999, 21] on div "I U" at bounding box center [994, 21] width 22 height 22
click at [914, 59] on link "Profile" at bounding box center [939, 57] width 112 height 12
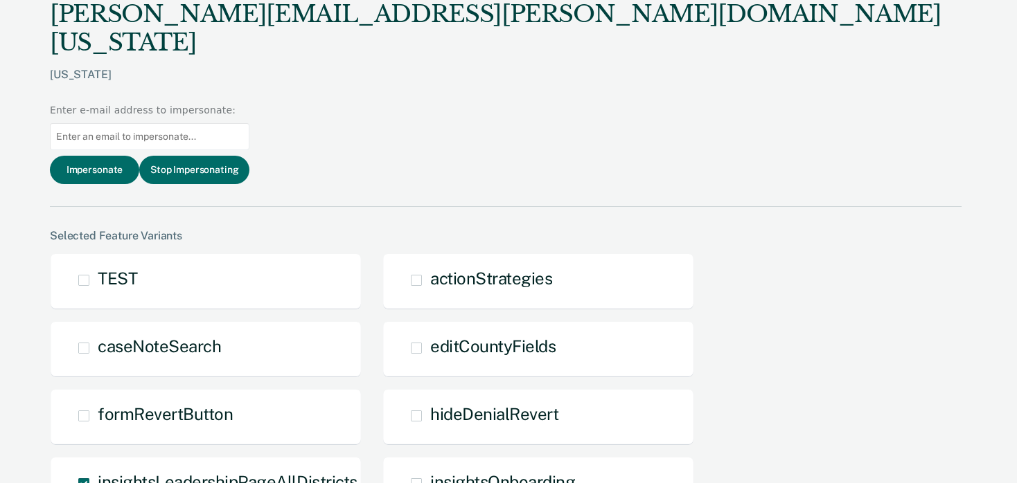
click at [249, 123] on input at bounding box center [149, 136] width 199 height 27
paste input "Ghunt@utah.gov"
type input "Ghunt@utah.gov"
click at [139, 156] on button "Impersonate" at bounding box center [94, 170] width 89 height 28
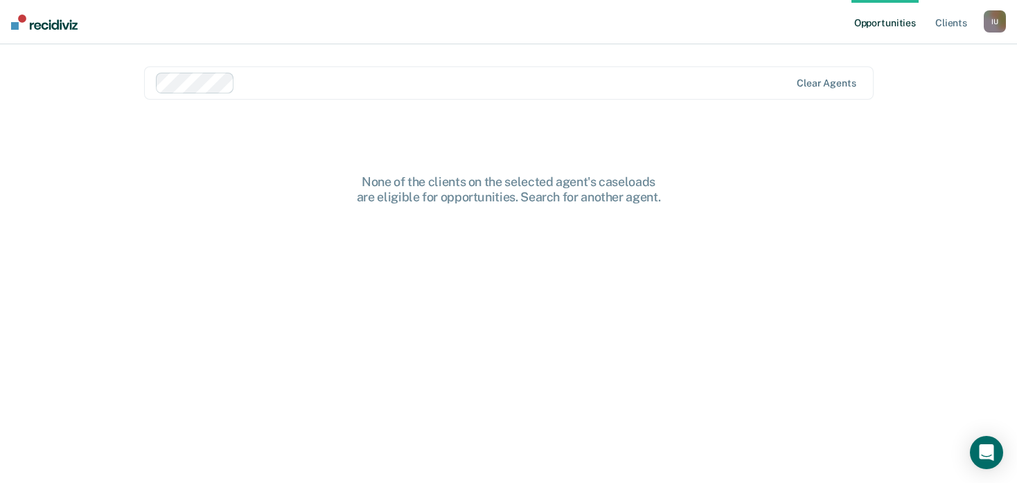
click at [659, 87] on div at bounding box center [514, 83] width 549 height 16
click at [946, 22] on link "Client s" at bounding box center [950, 22] width 37 height 44
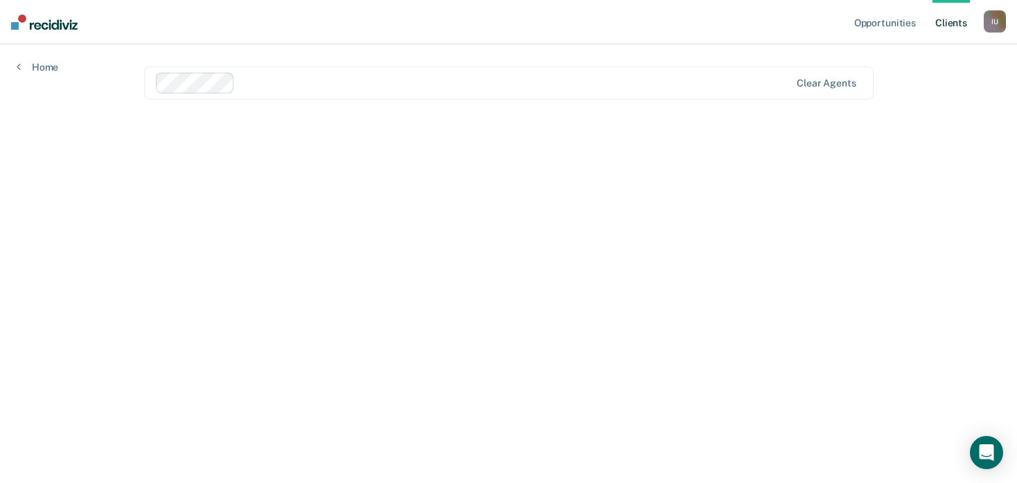
click at [990, 19] on div "I U" at bounding box center [994, 21] width 22 height 22
click at [914, 55] on link "Profile" at bounding box center [939, 57] width 112 height 12
click at [953, 20] on link "Client s" at bounding box center [950, 22] width 37 height 44
click at [412, 84] on div at bounding box center [514, 83] width 549 height 16
click at [39, 69] on link "Home" at bounding box center [38, 67] width 42 height 12
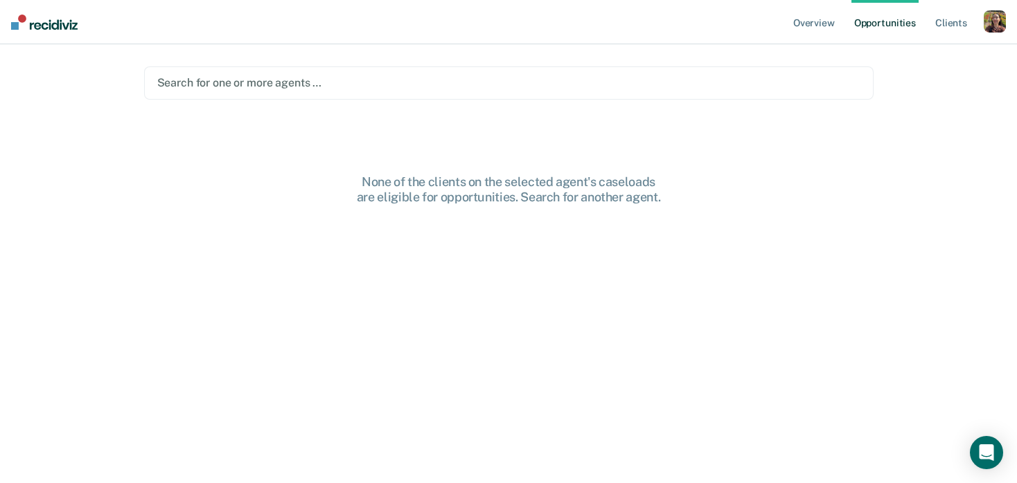
click at [1002, 19] on div "button" at bounding box center [994, 21] width 22 height 22
click at [531, 84] on div at bounding box center [508, 83] width 703 height 16
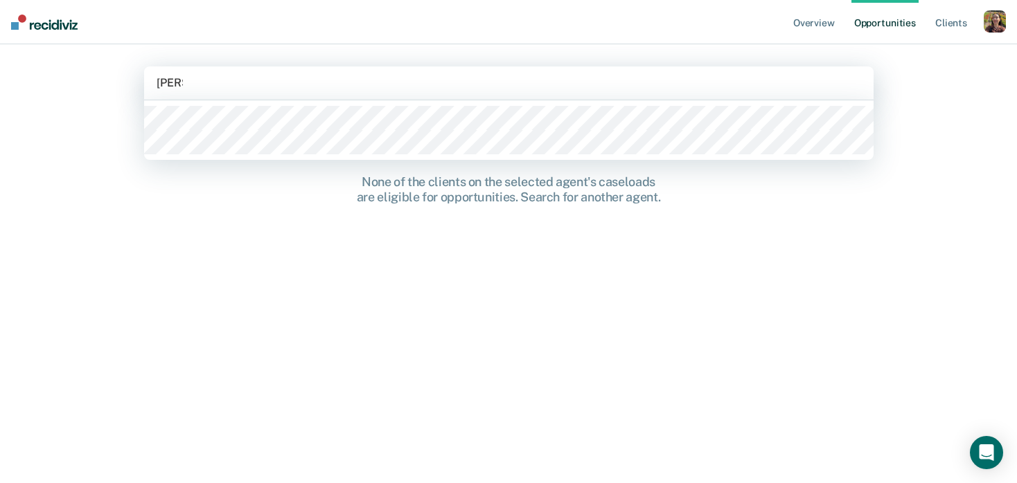
type input "[PERSON_NAME]"
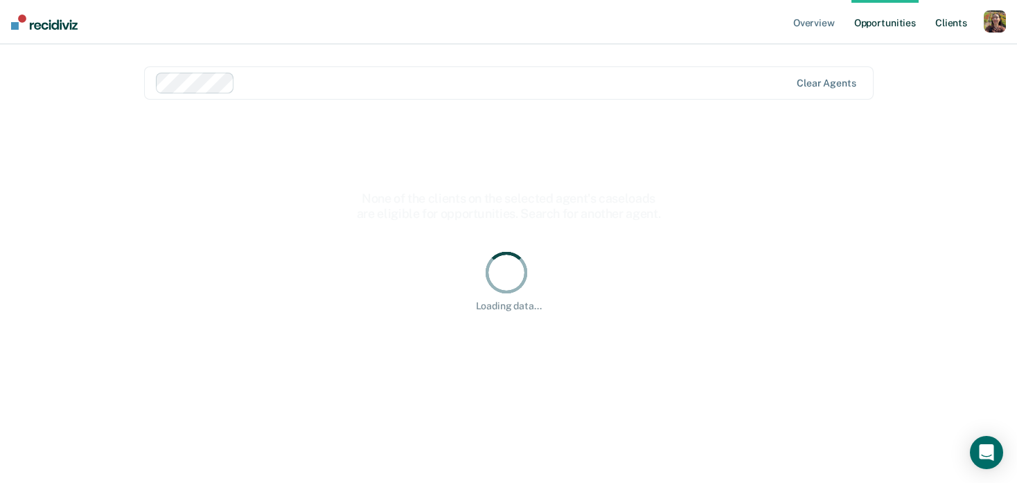
click at [947, 24] on link "Client s" at bounding box center [950, 22] width 37 height 44
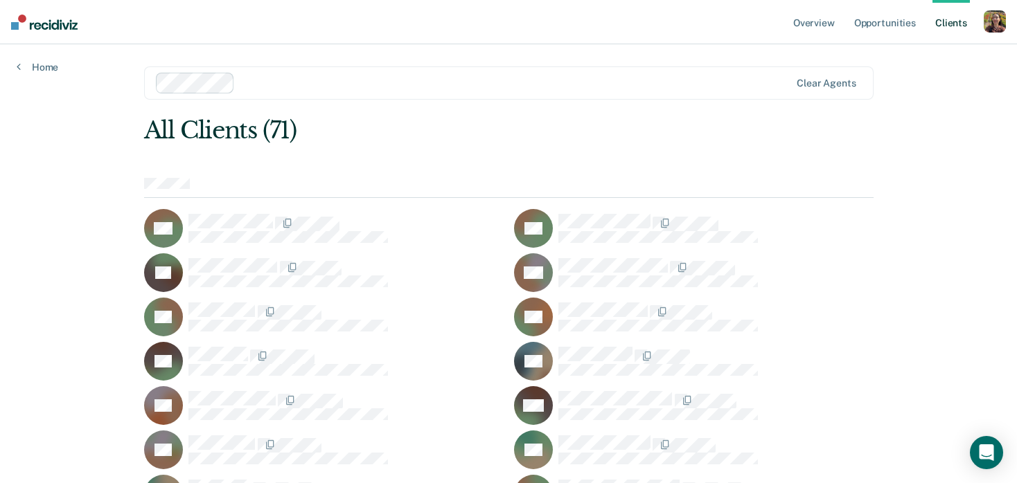
scroll to position [510, 0]
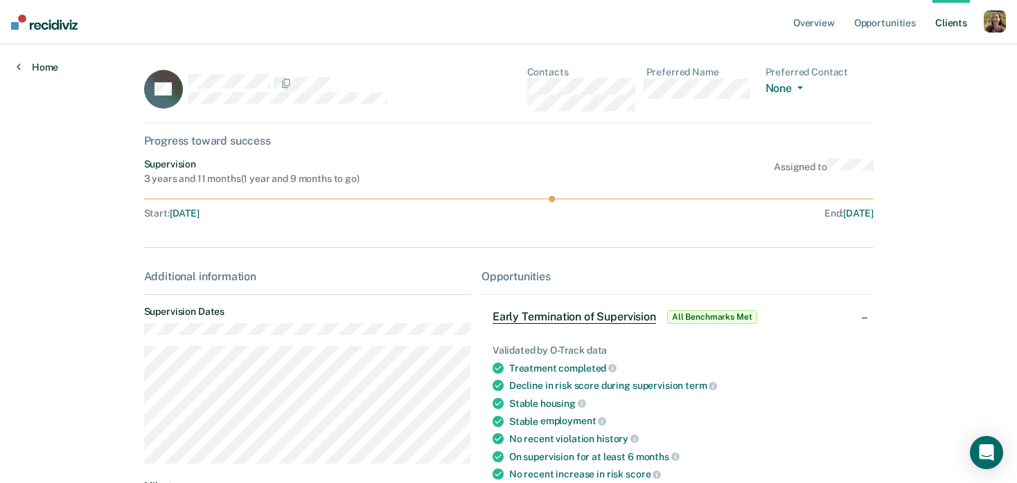
click at [35, 69] on link "Home" at bounding box center [38, 67] width 42 height 12
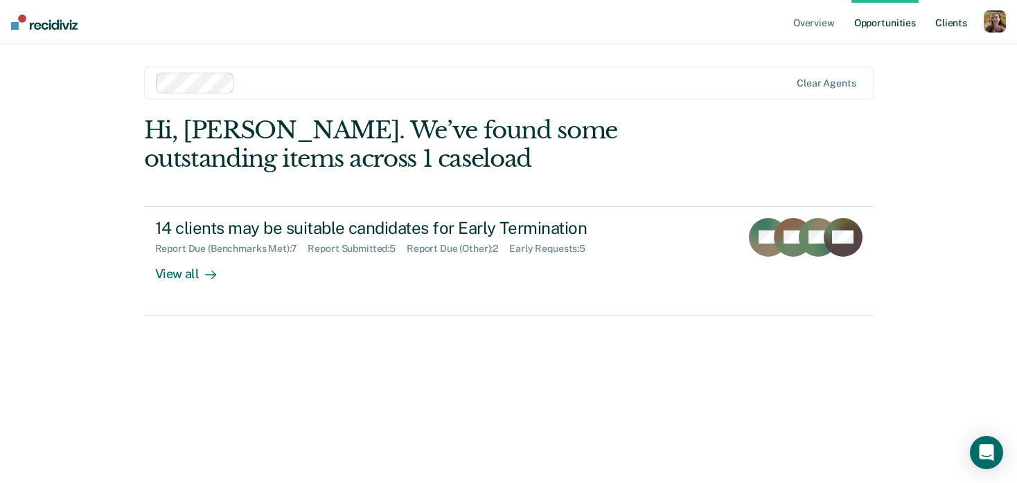
click at [954, 25] on link "Client s" at bounding box center [950, 22] width 37 height 44
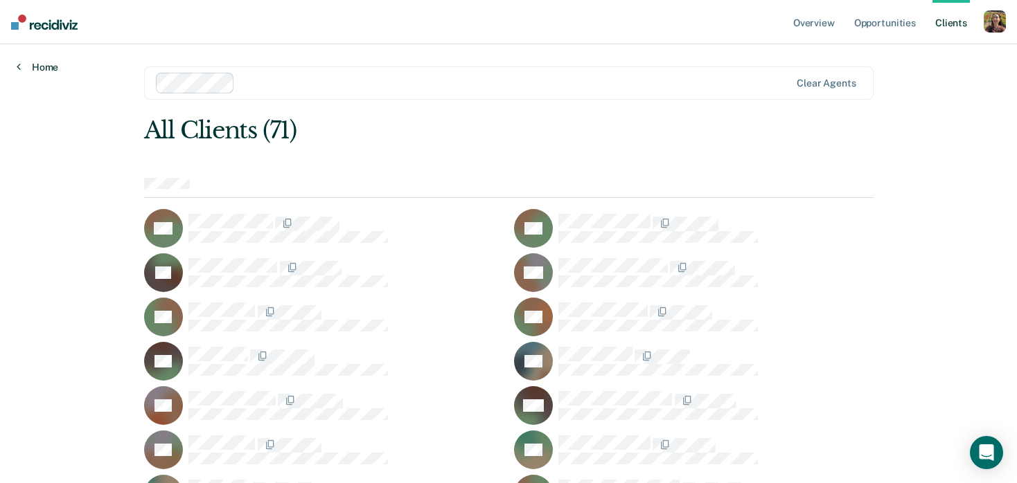
click at [45, 68] on link "Home" at bounding box center [38, 67] width 42 height 12
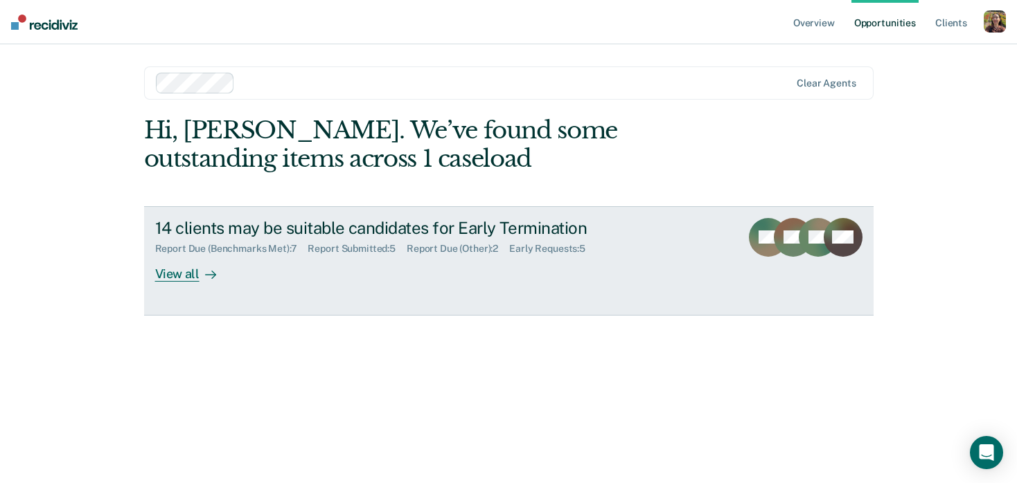
click at [217, 283] on link "14 clients may be suitable candidates for Early Termination Report Due (Benchma…" at bounding box center [508, 260] width 729 height 109
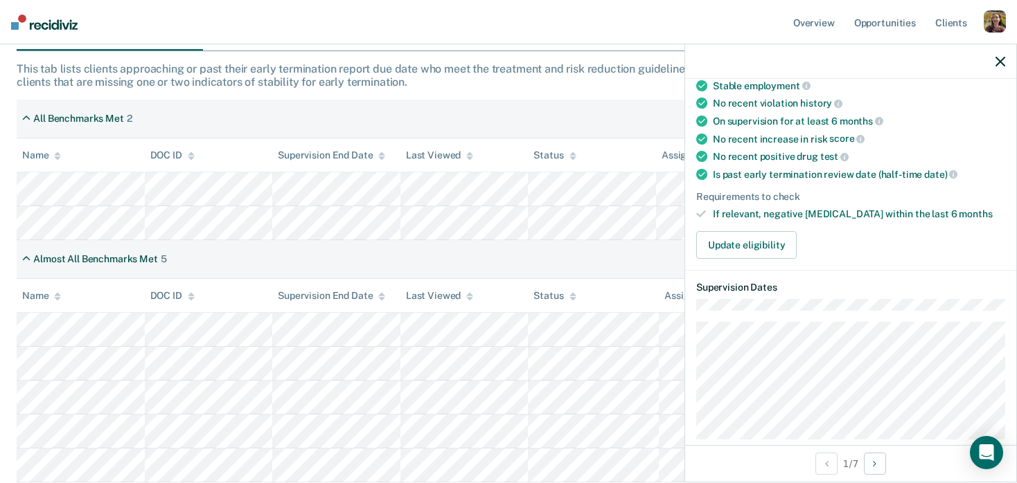
scroll to position [327, 0]
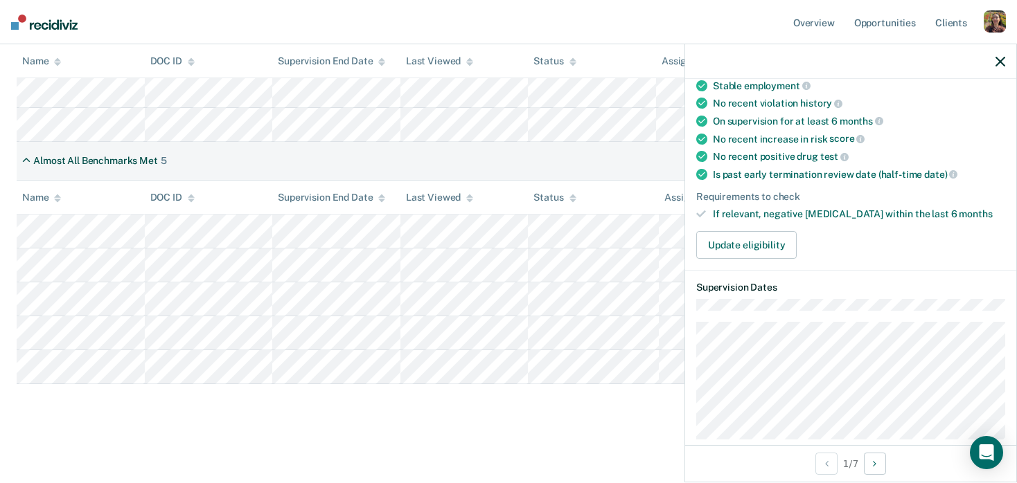
click at [1002, 64] on icon "button" at bounding box center [1000, 62] width 10 height 10
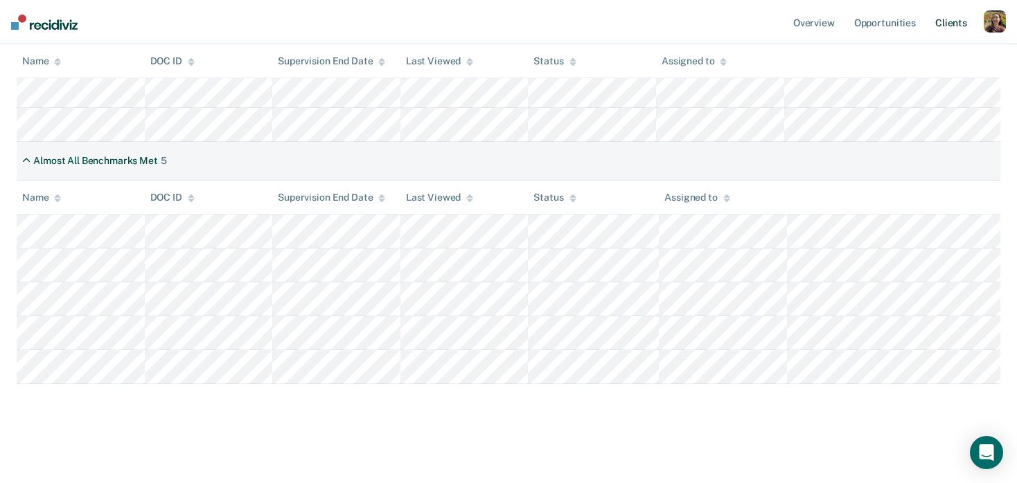
click at [955, 27] on link "Client s" at bounding box center [950, 22] width 37 height 44
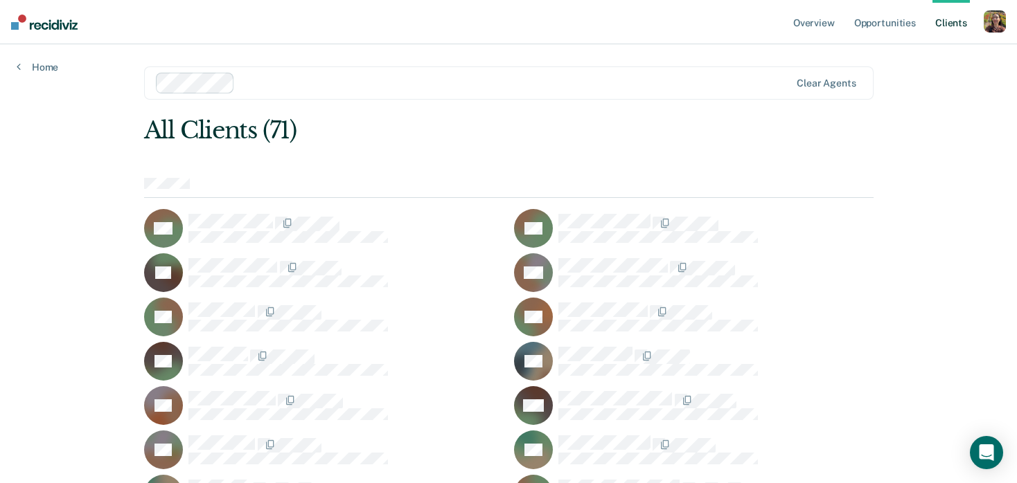
click at [984, 30] on div "button" at bounding box center [994, 21] width 22 height 22
click at [894, 53] on link "Profile" at bounding box center [939, 57] width 112 height 12
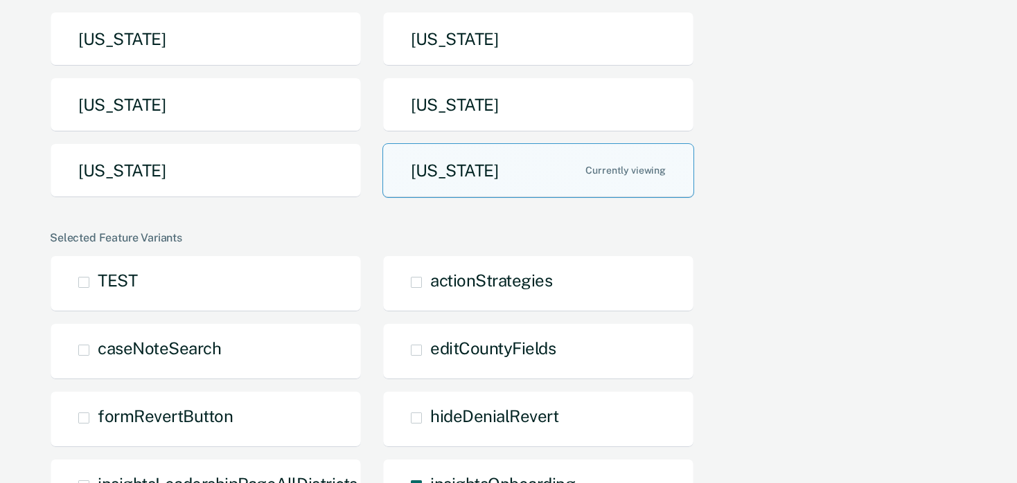
scroll to position [378, 0]
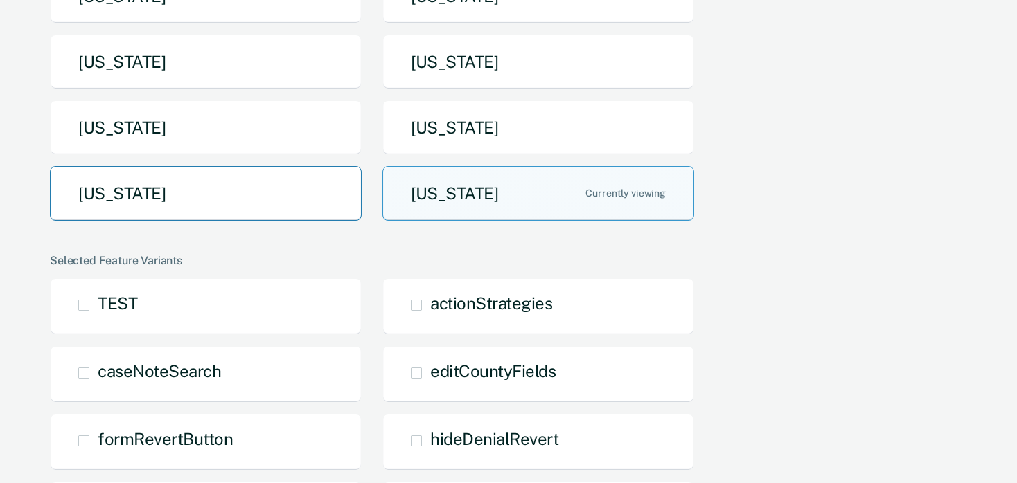
click at [244, 207] on button "[US_STATE]" at bounding box center [206, 193] width 312 height 55
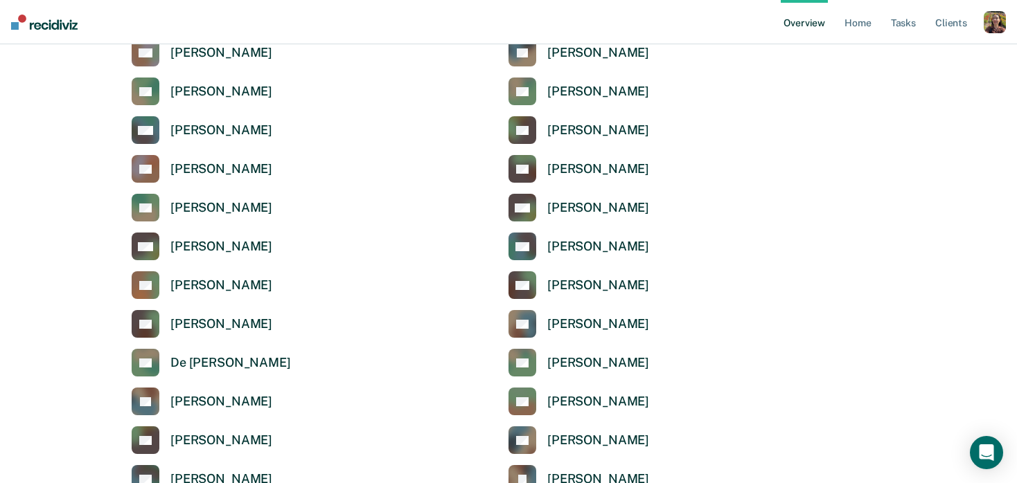
scroll to position [2419, 0]
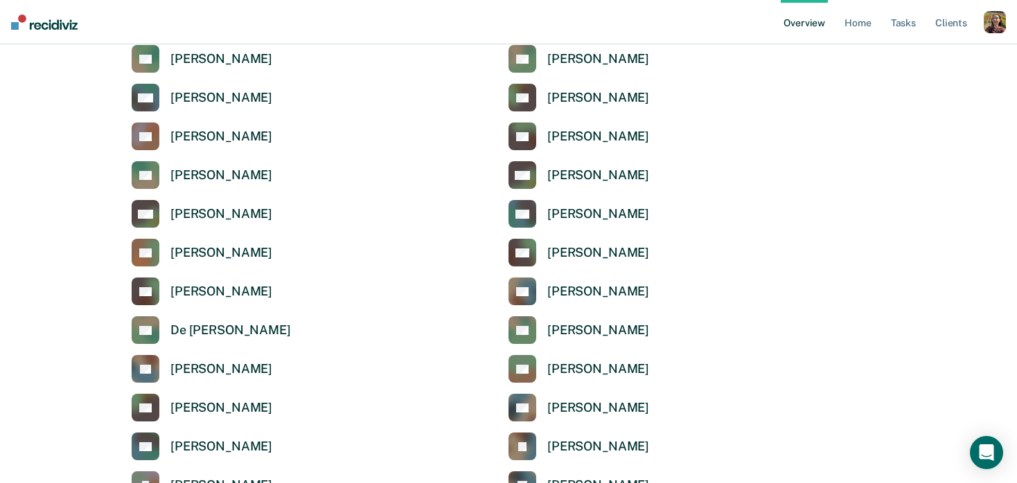
click at [997, 28] on div "button" at bounding box center [994, 22] width 22 height 22
click at [905, 51] on link "Profile" at bounding box center [939, 56] width 112 height 12
